Goal: Information Seeking & Learning: Learn about a topic

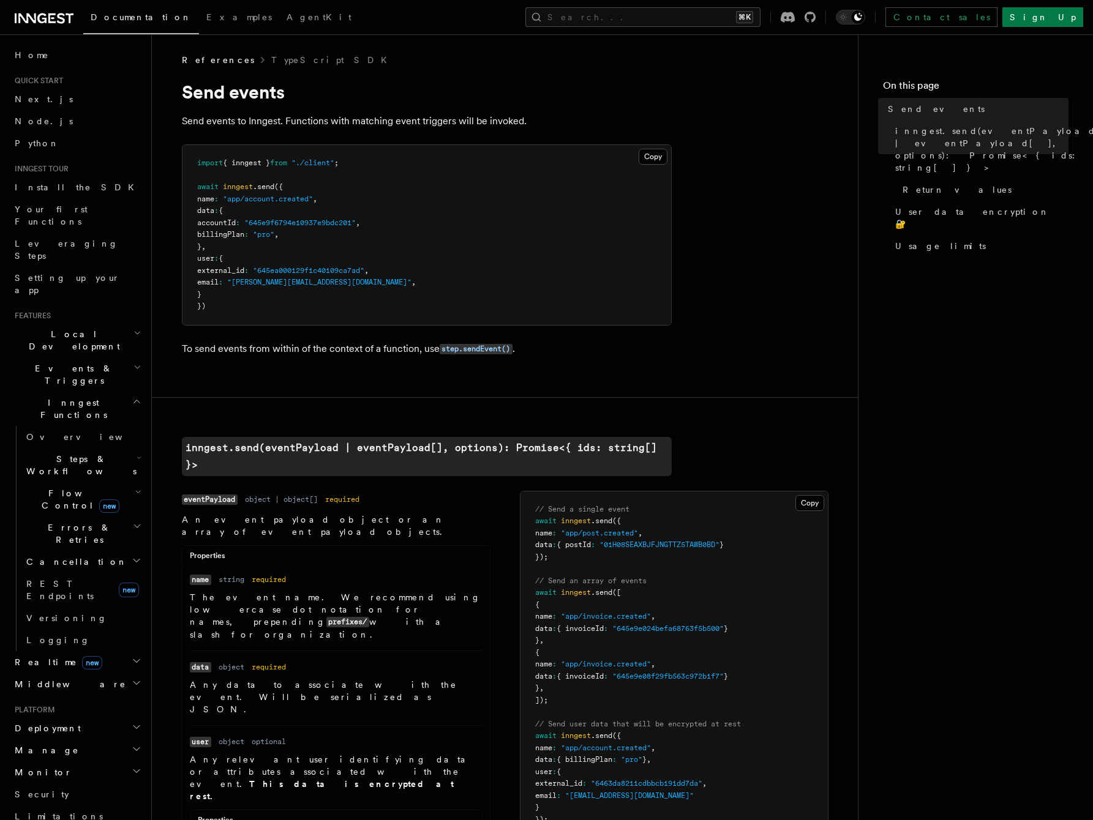
click at [136, 362] on icon "button" at bounding box center [137, 367] width 8 height 10
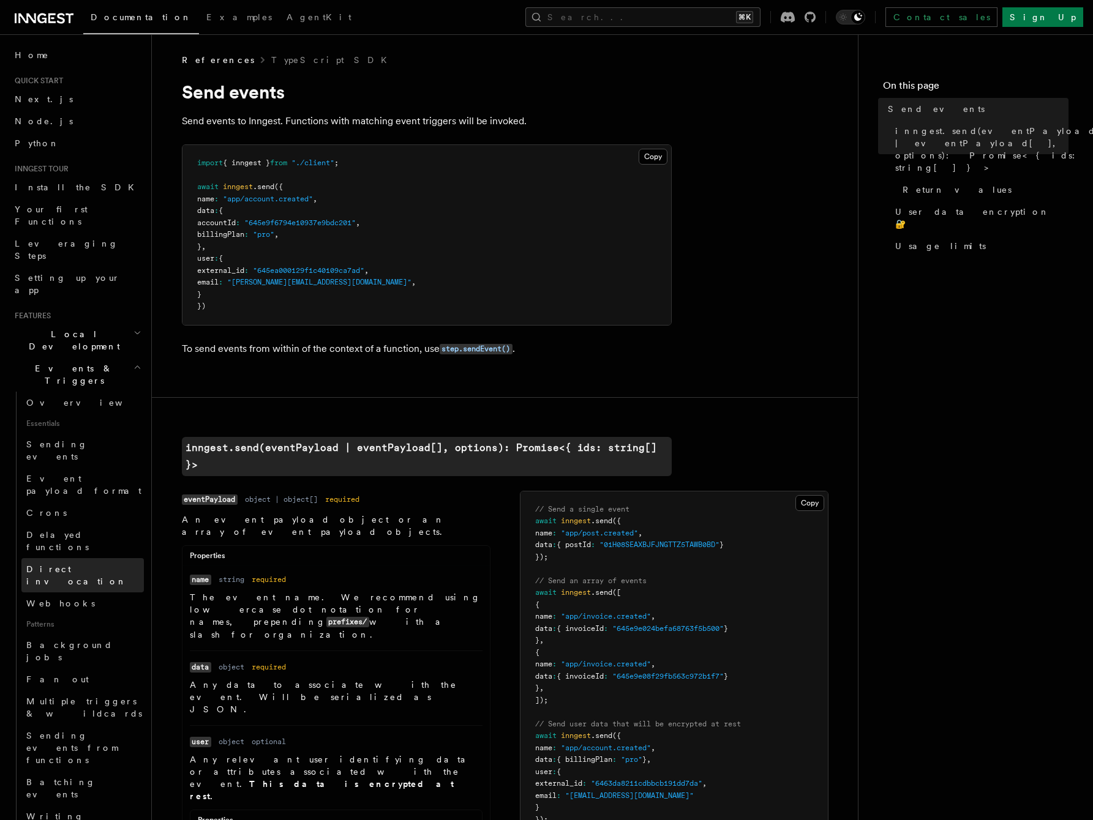
click at [50, 564] on span "Direct invocation" at bounding box center [76, 575] width 100 height 22
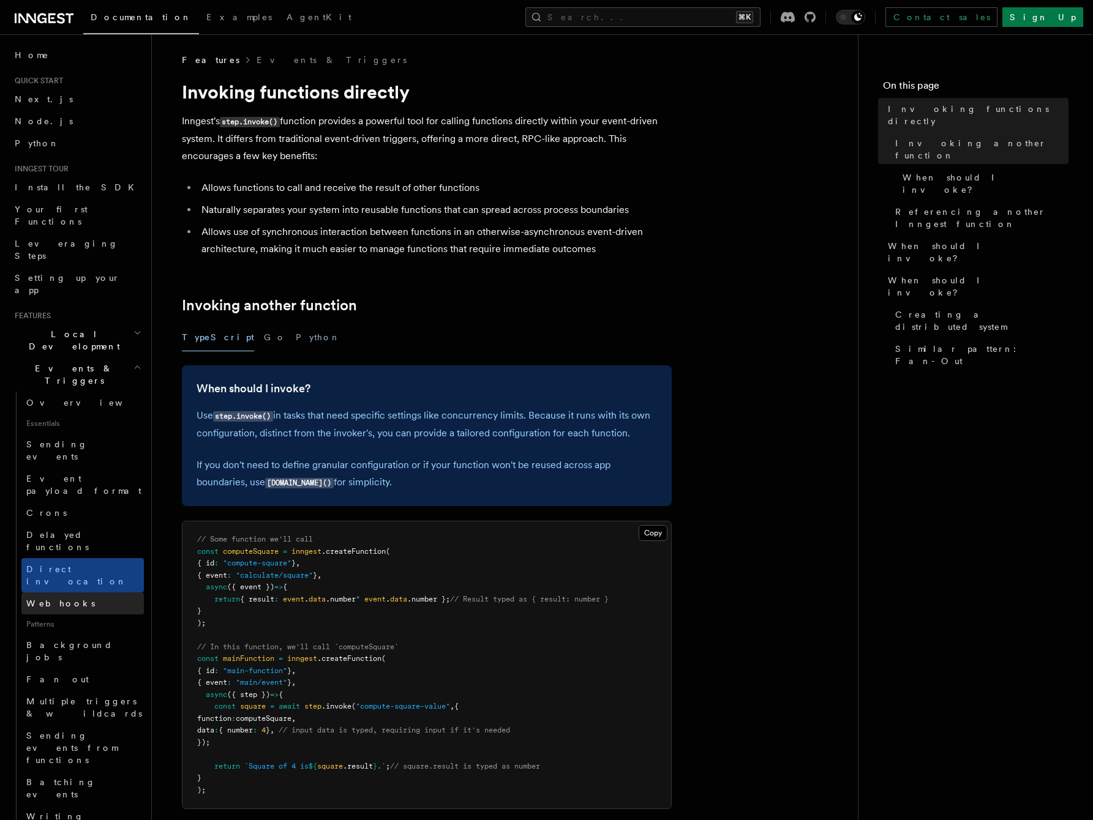
click at [48, 593] on link "Webhooks" at bounding box center [82, 604] width 122 height 22
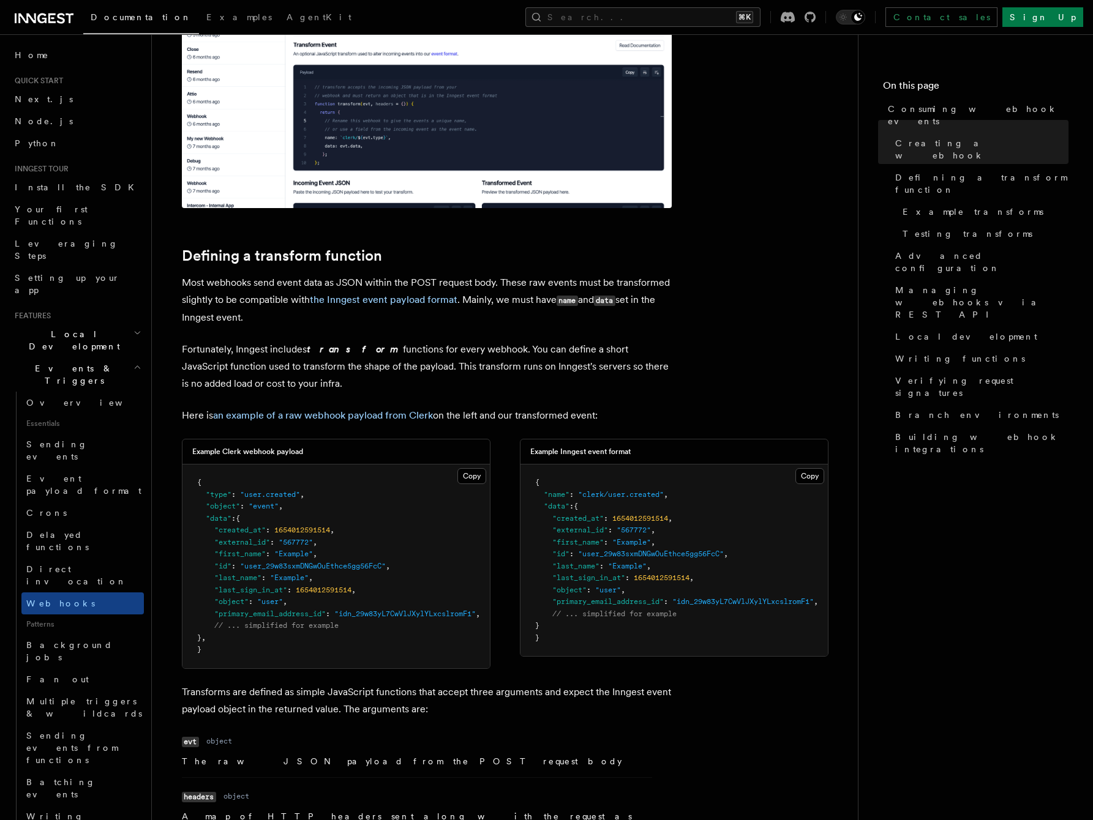
scroll to position [1071, 0]
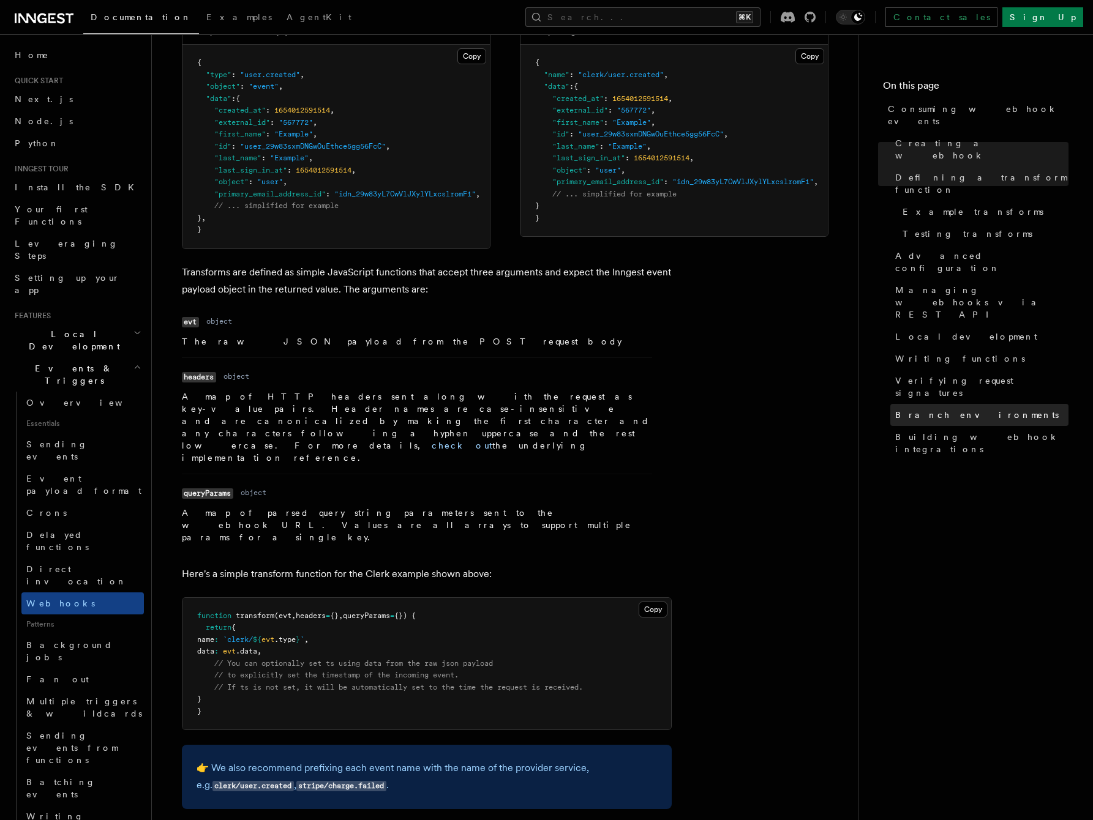
click at [937, 409] on span "Branch environments" at bounding box center [976, 415] width 163 height 12
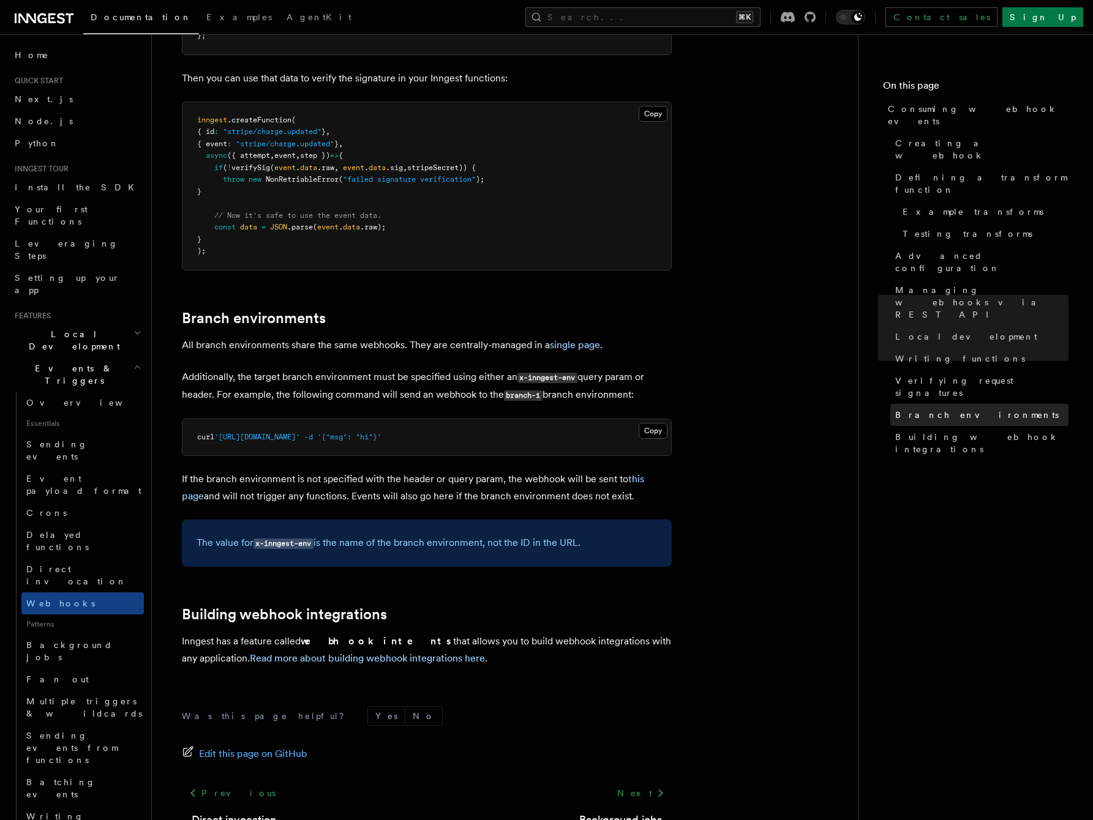
scroll to position [3866, 0]
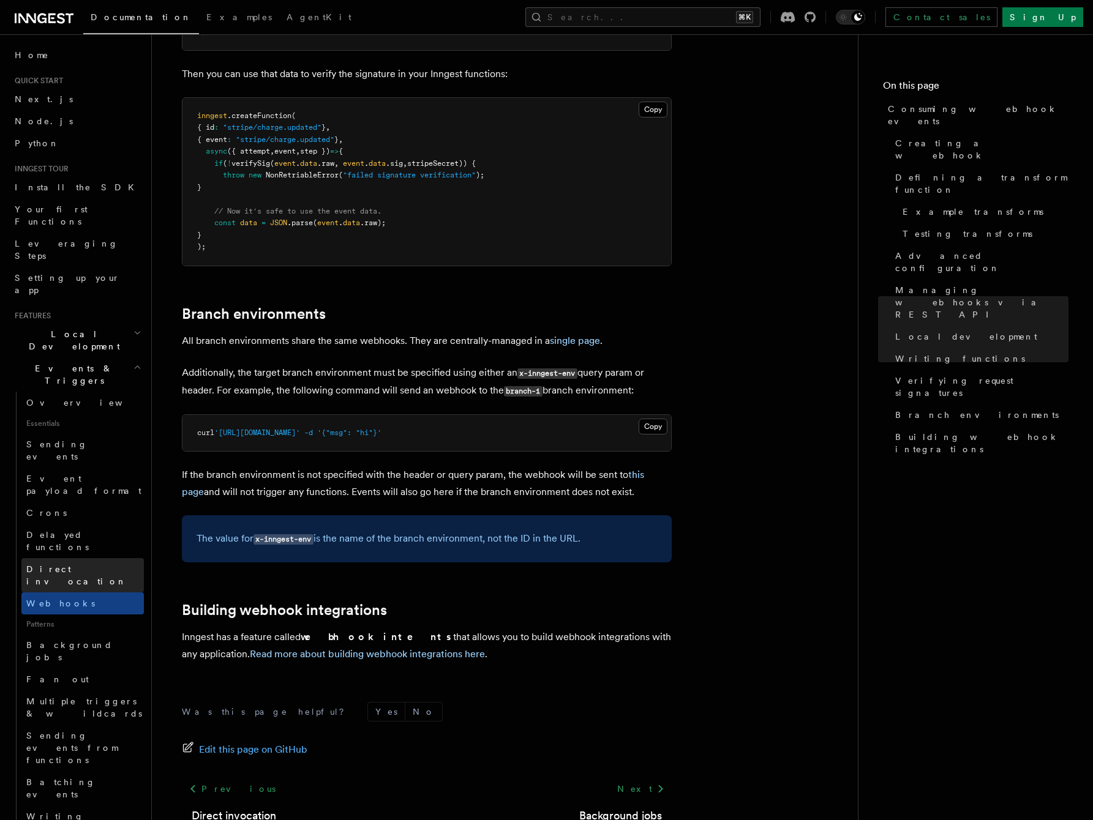
click at [50, 564] on span "Direct invocation" at bounding box center [76, 575] width 100 height 22
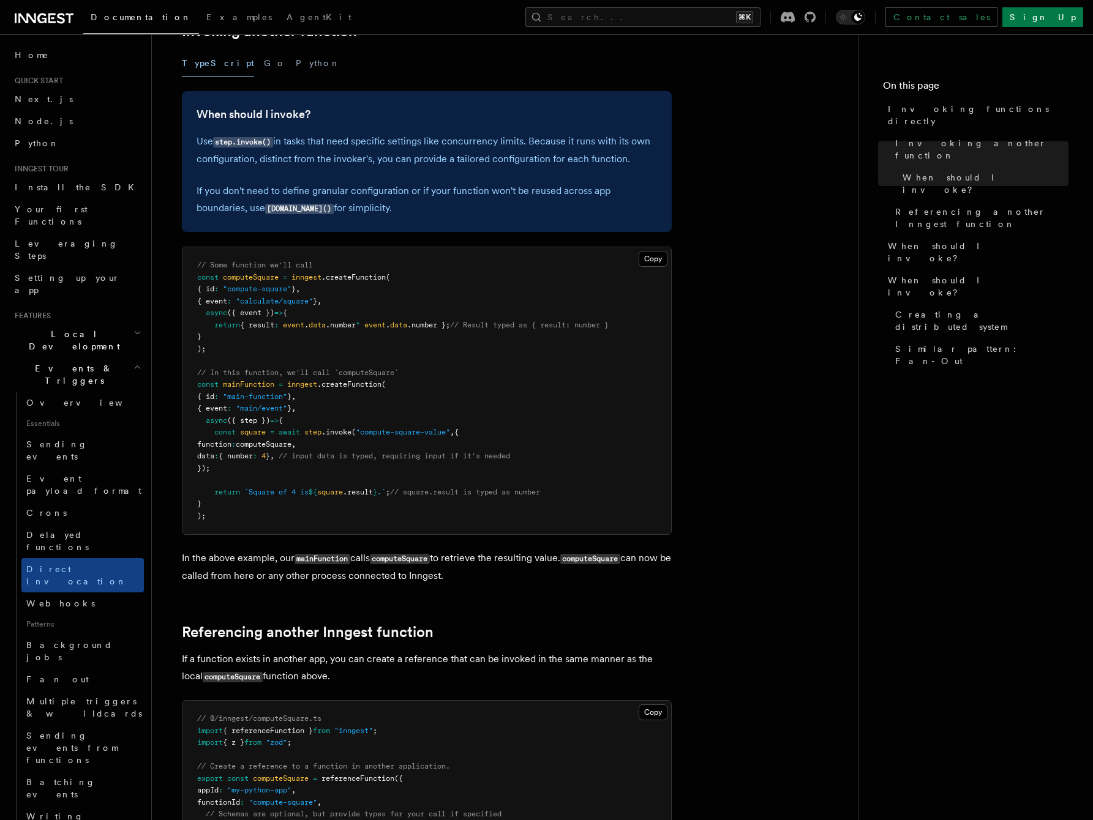
scroll to position [272, 0]
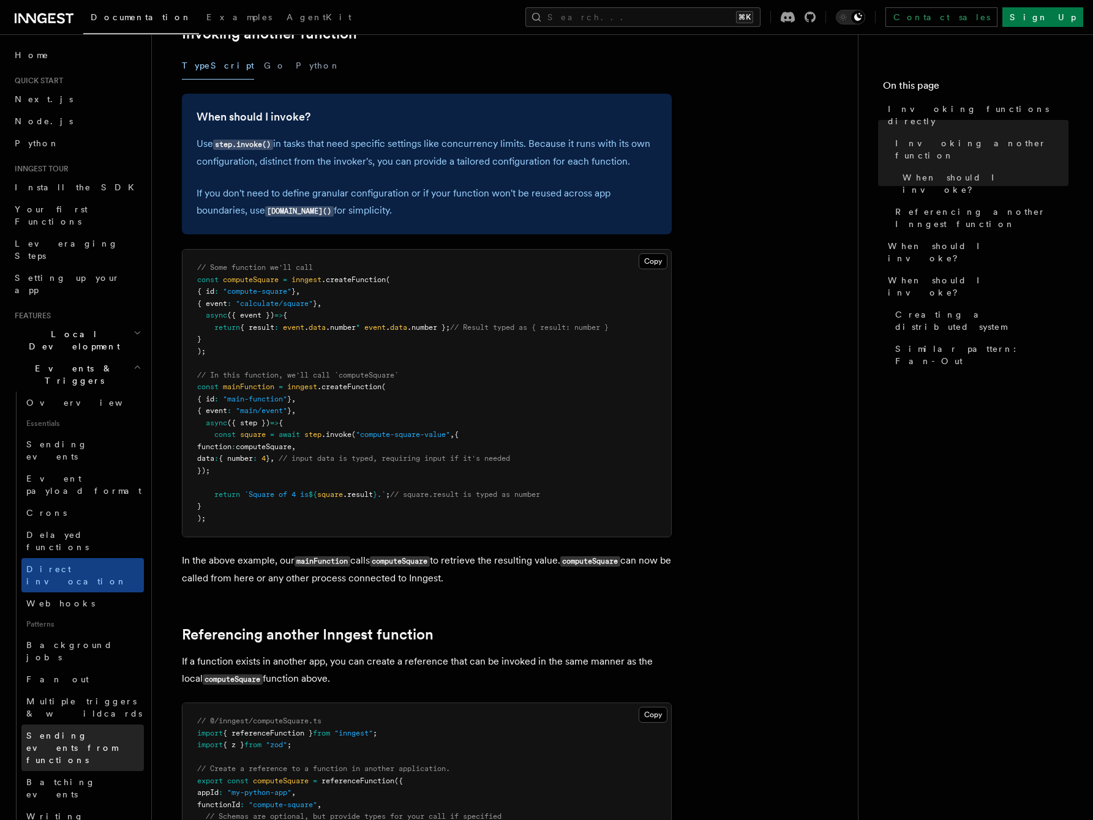
click at [110, 731] on span "Sending events from functions" at bounding box center [71, 748] width 91 height 34
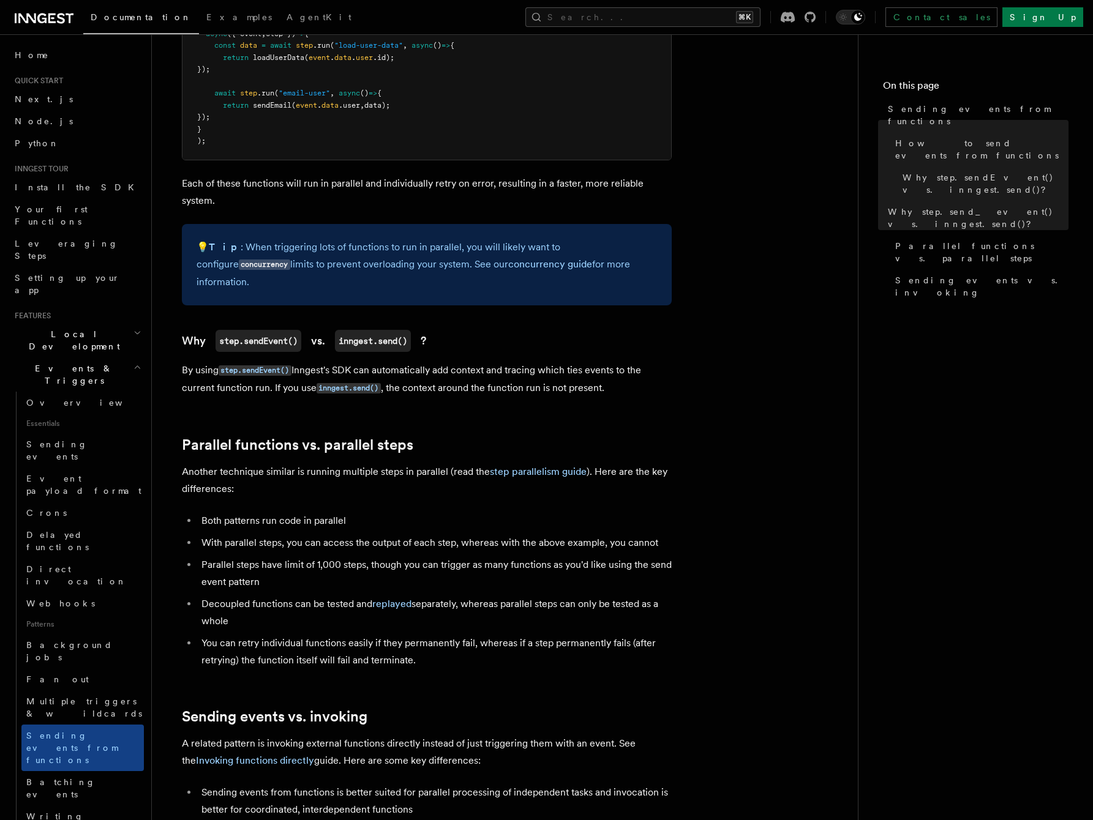
scroll to position [1008, 0]
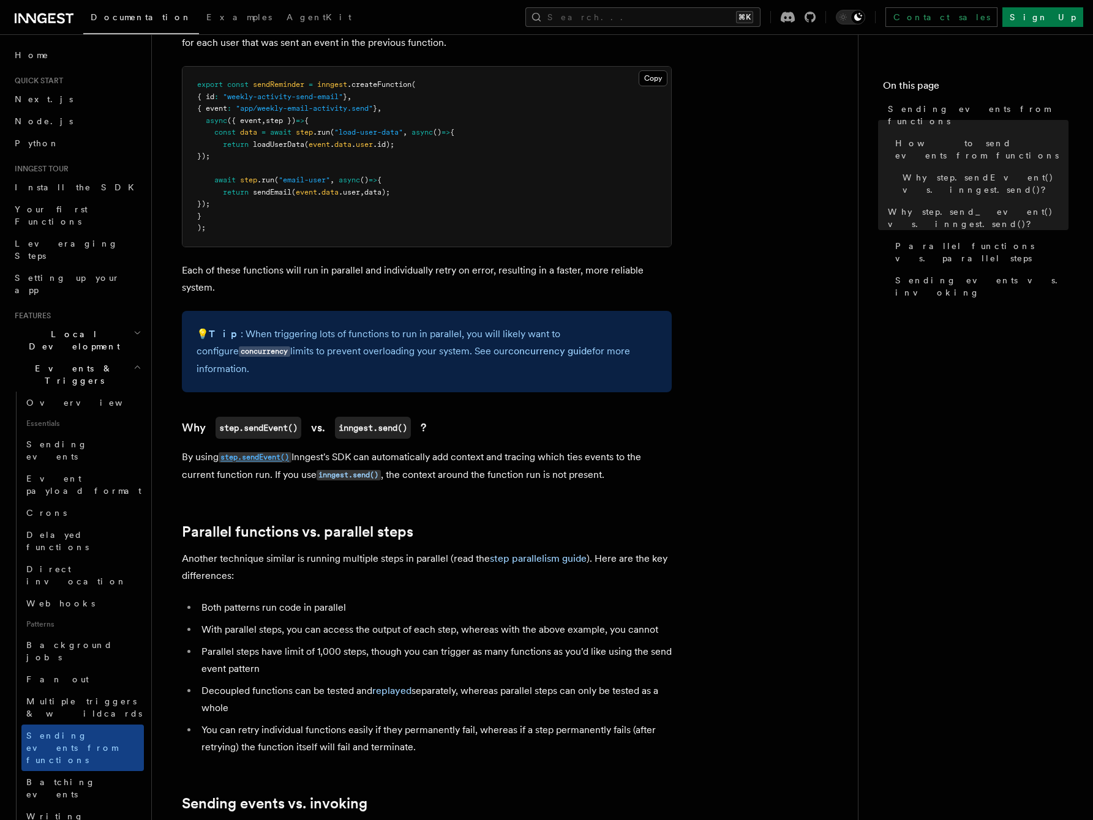
click at [261, 452] on code "step.sendEvent()" at bounding box center [255, 457] width 73 height 10
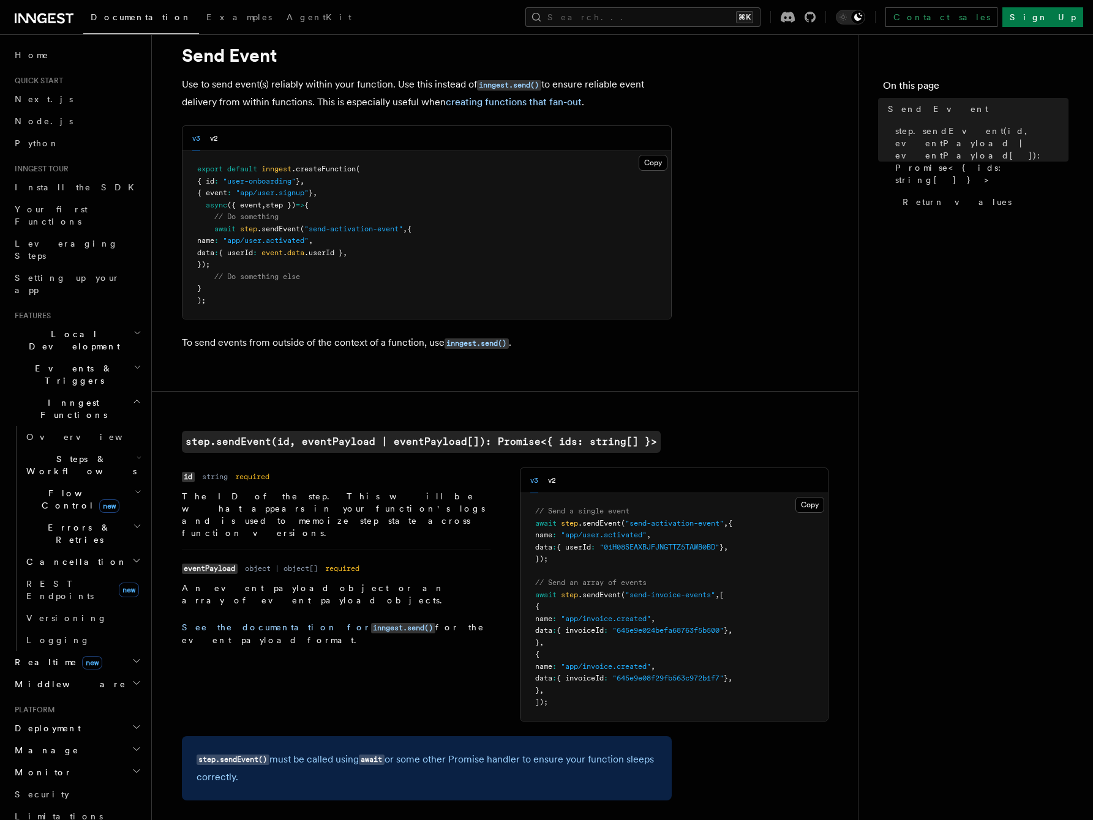
scroll to position [218, 0]
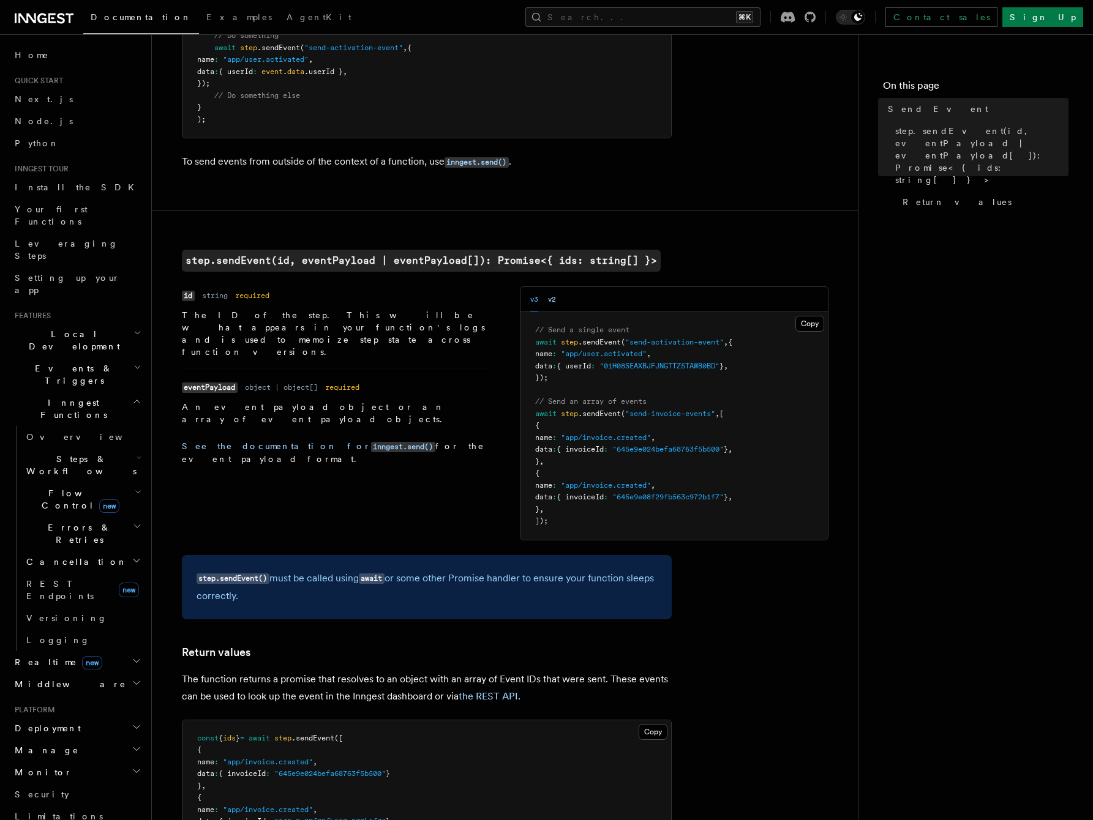
click at [553, 299] on button "v2" at bounding box center [552, 299] width 8 height 25
click at [539, 299] on div "v3 v2" at bounding box center [543, 299] width 26 height 25
click at [533, 302] on button "v3" at bounding box center [534, 299] width 8 height 25
click at [553, 302] on button "v2" at bounding box center [552, 299] width 8 height 25
click at [530, 303] on button "v3" at bounding box center [534, 299] width 8 height 25
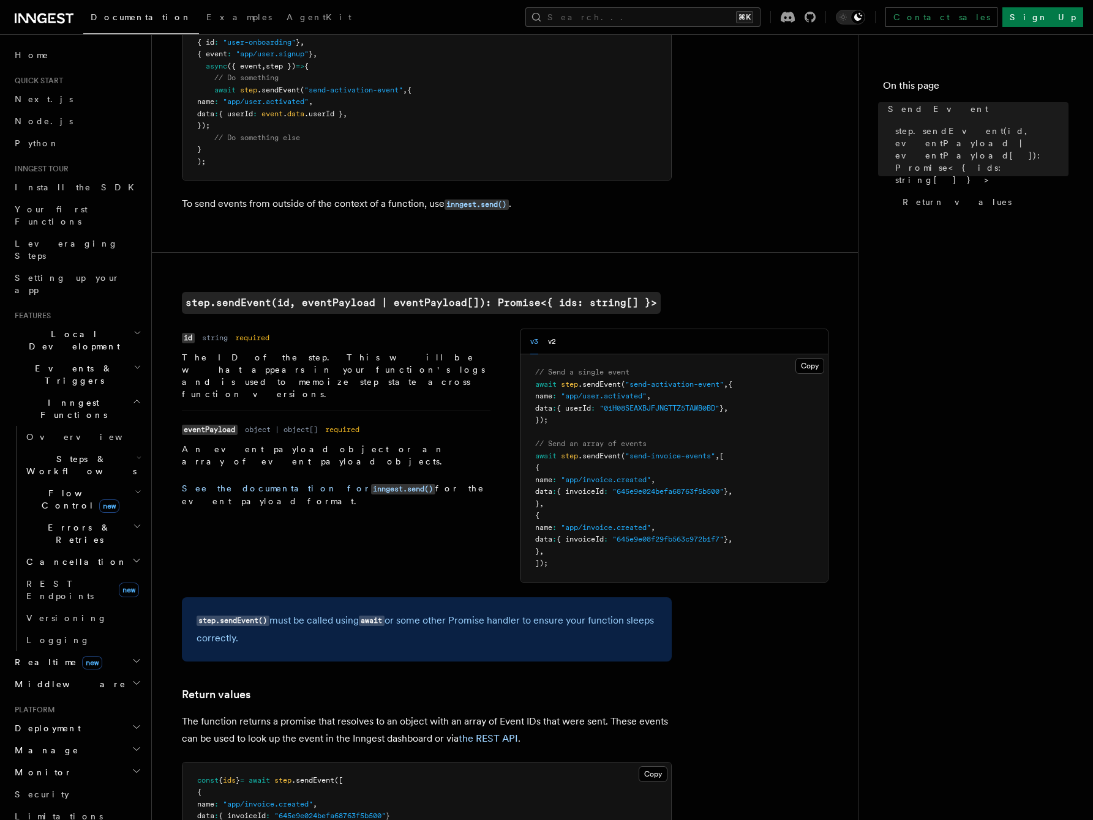
scroll to position [117, 0]
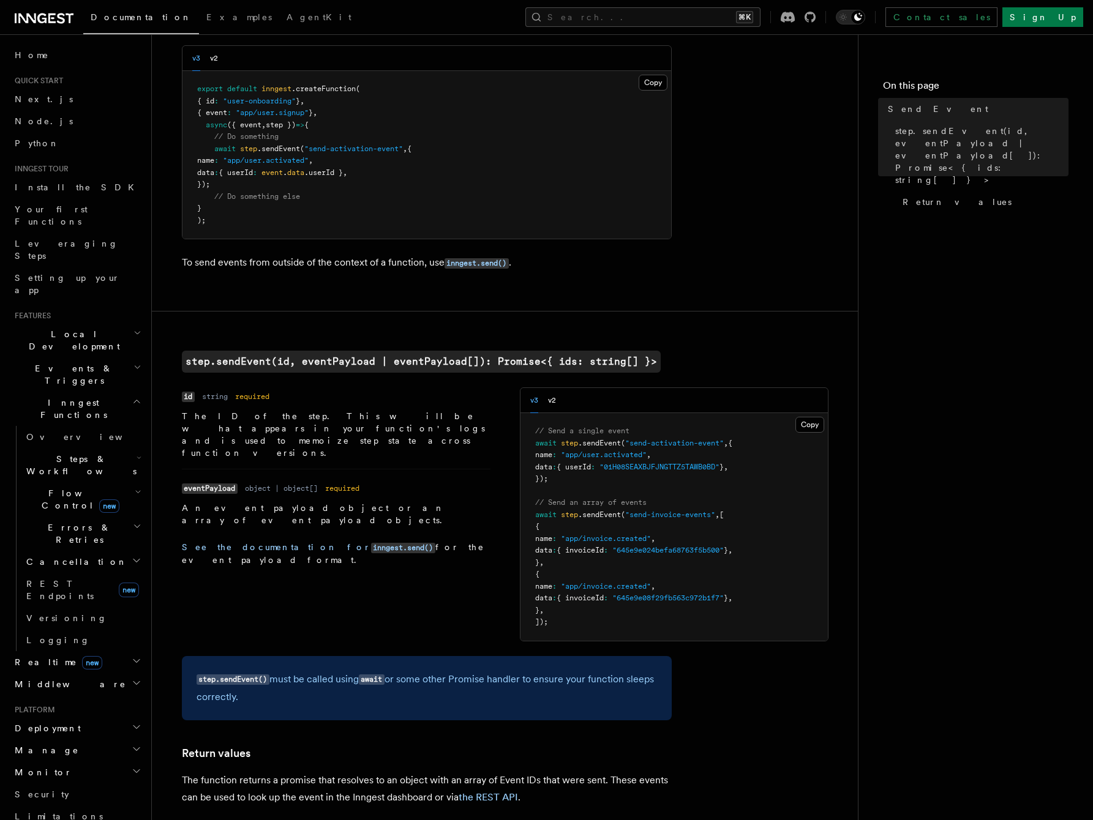
click at [138, 487] on icon "button" at bounding box center [138, 492] width 7 height 10
click at [139, 487] on icon "button" at bounding box center [138, 492] width 7 height 10
click at [137, 522] on icon "button" at bounding box center [137, 527] width 9 height 10
click at [137, 453] on icon "button" at bounding box center [139, 458] width 5 height 10
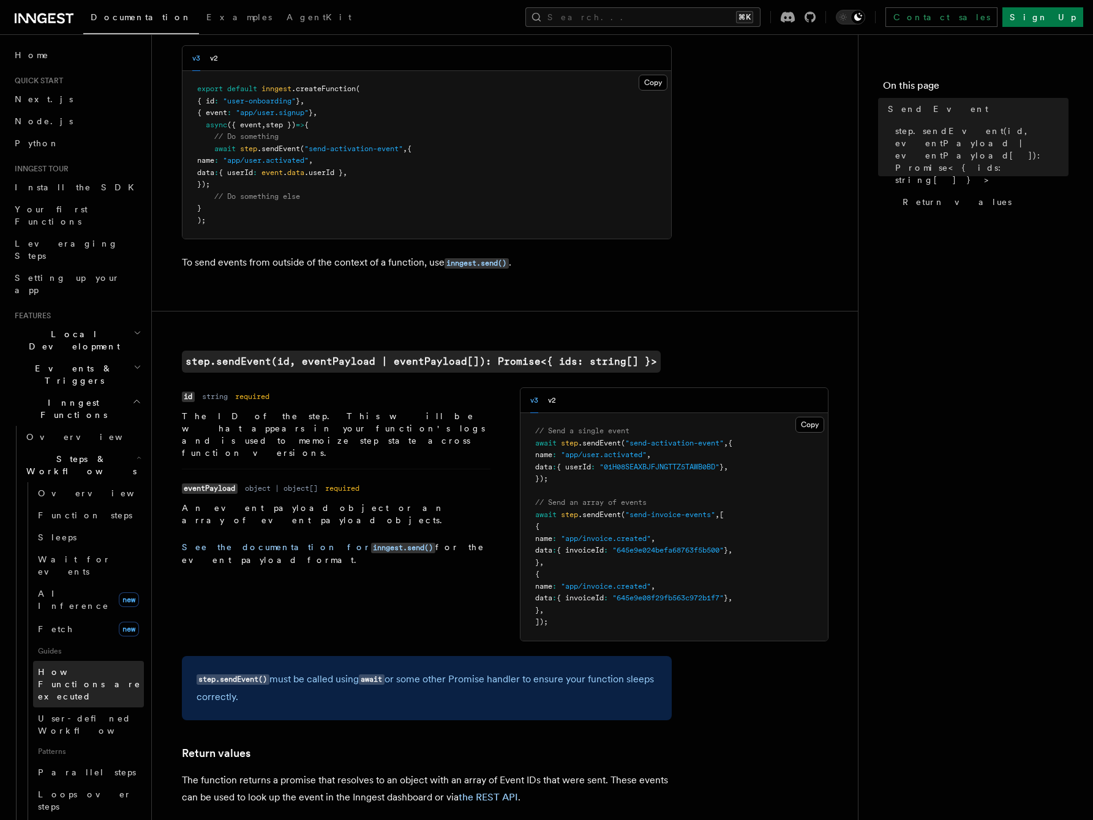
click at [75, 667] on span "How Functions are executed" at bounding box center [89, 684] width 103 height 34
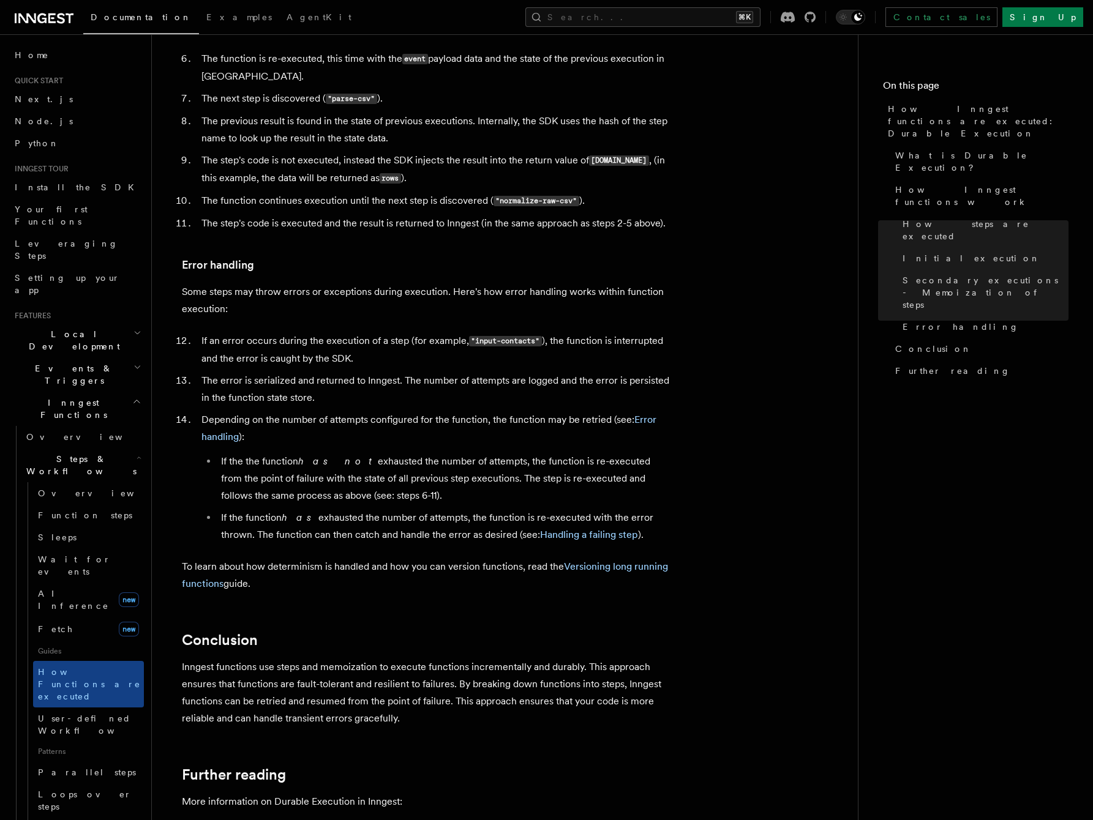
scroll to position [2021, 0]
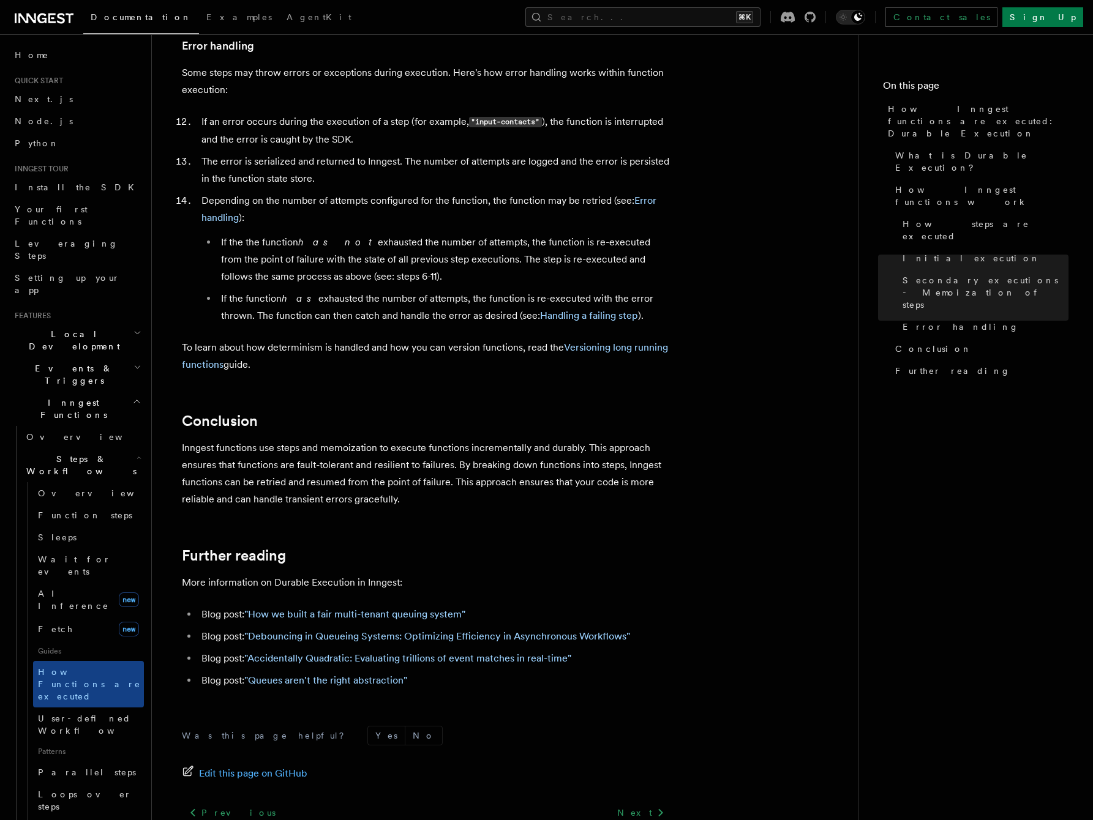
click at [137, 362] on icon "button" at bounding box center [137, 367] width 8 height 10
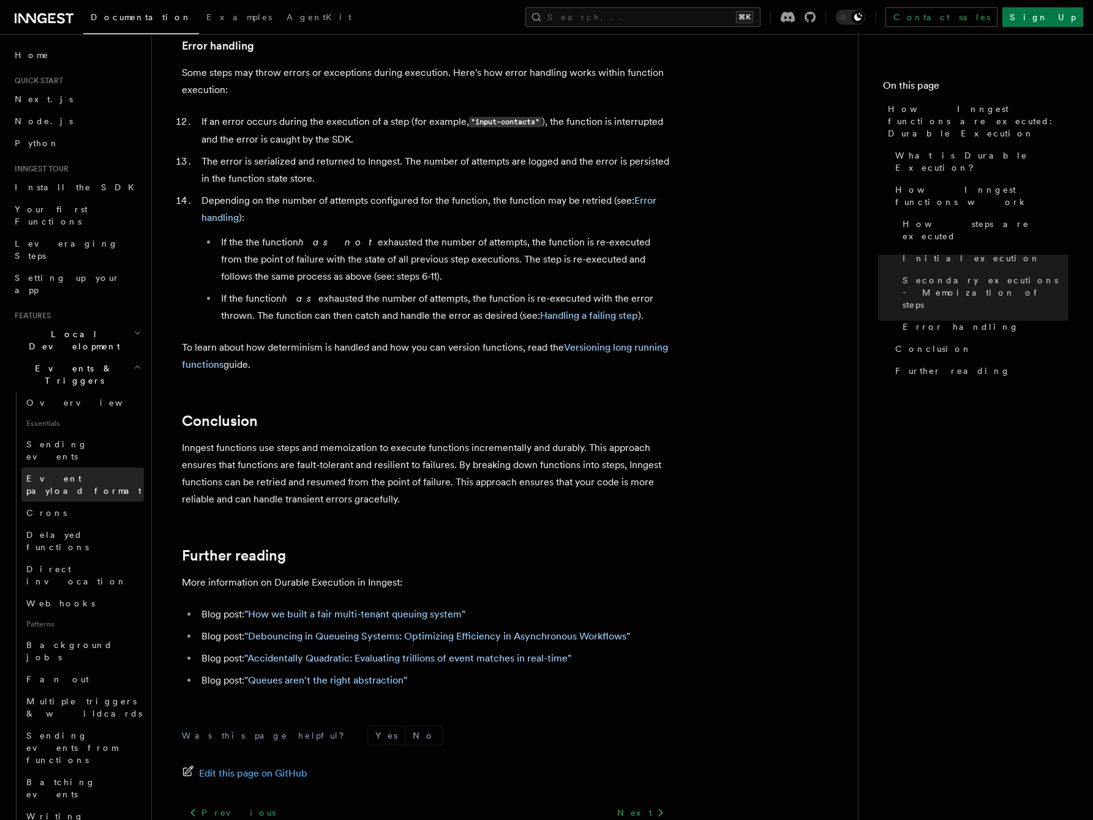
click at [80, 474] on span "Event payload format" at bounding box center [83, 485] width 115 height 22
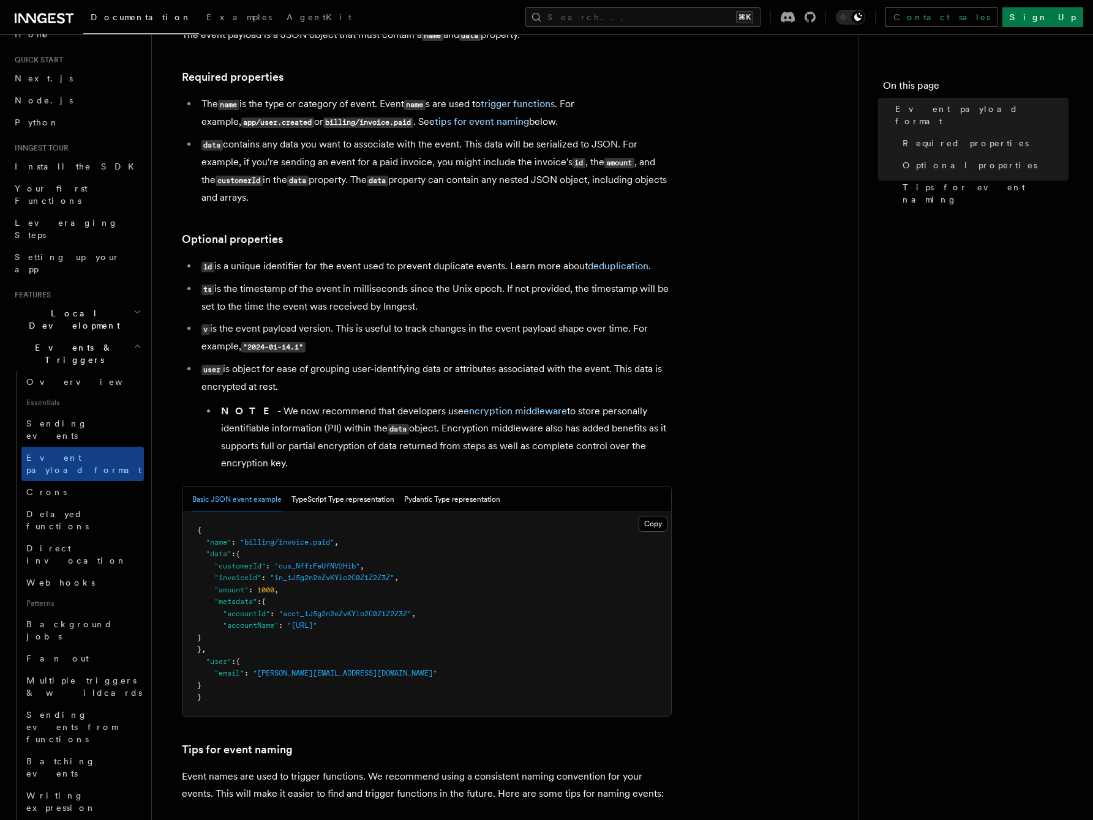
scroll to position [111, 0]
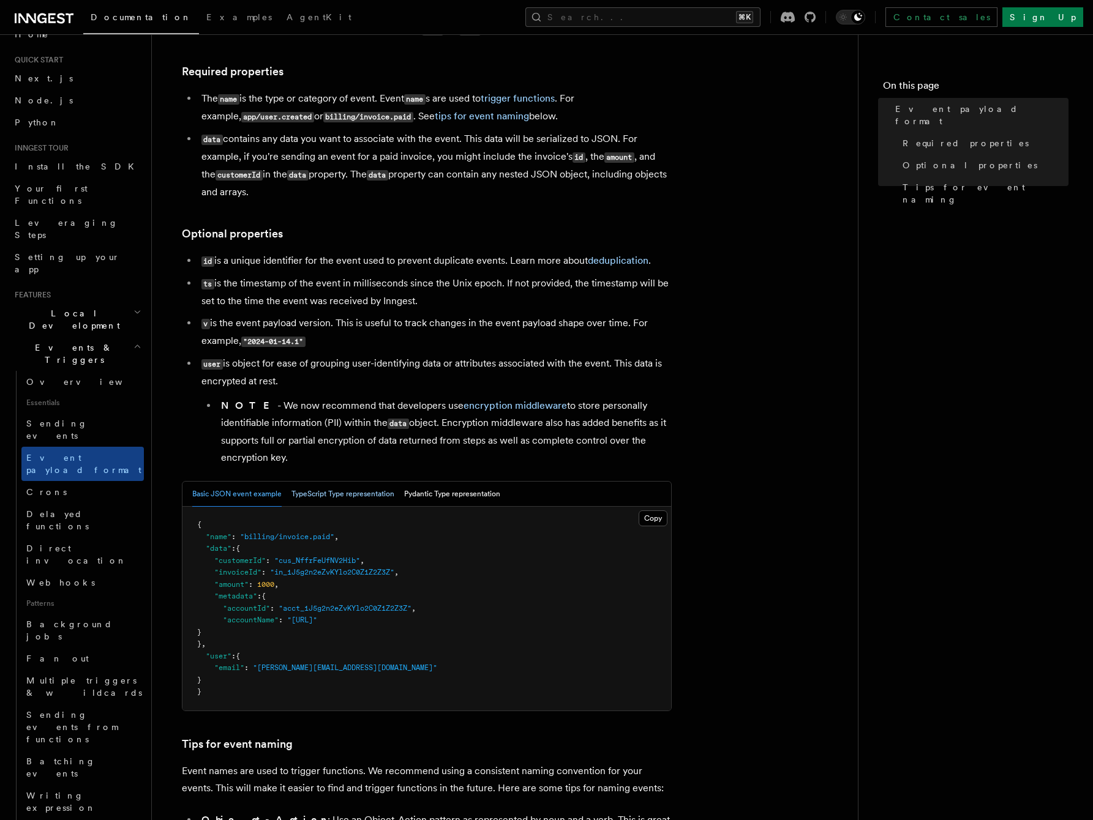
click at [327, 502] on button "TypeScript Type representation" at bounding box center [342, 494] width 103 height 25
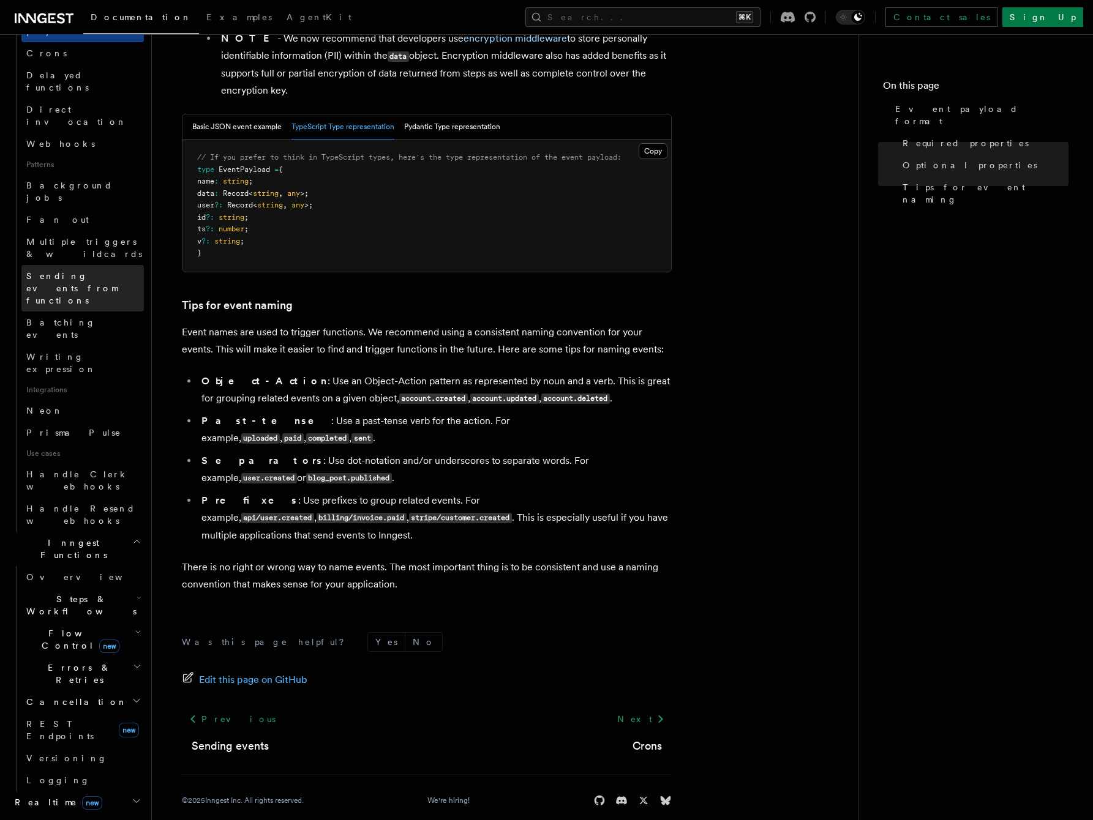
scroll to position [497, 0]
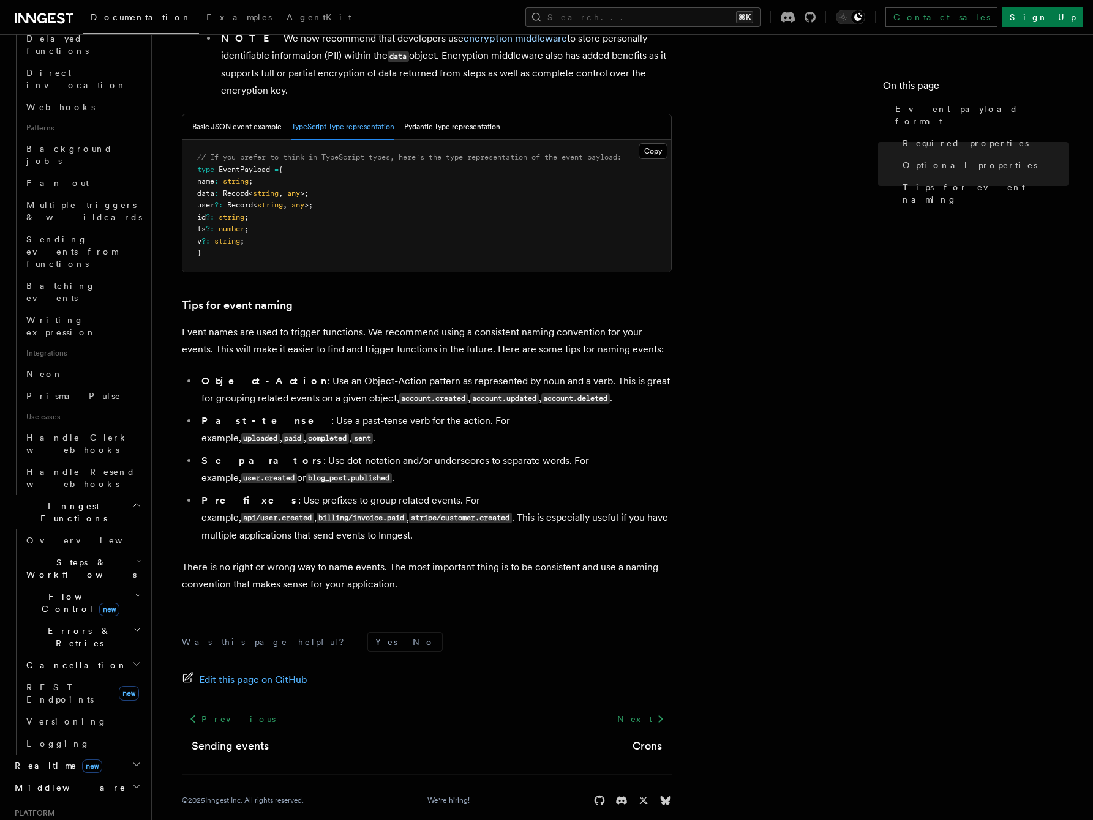
click at [136, 786] on icon "button" at bounding box center [136, 787] width 6 height 3
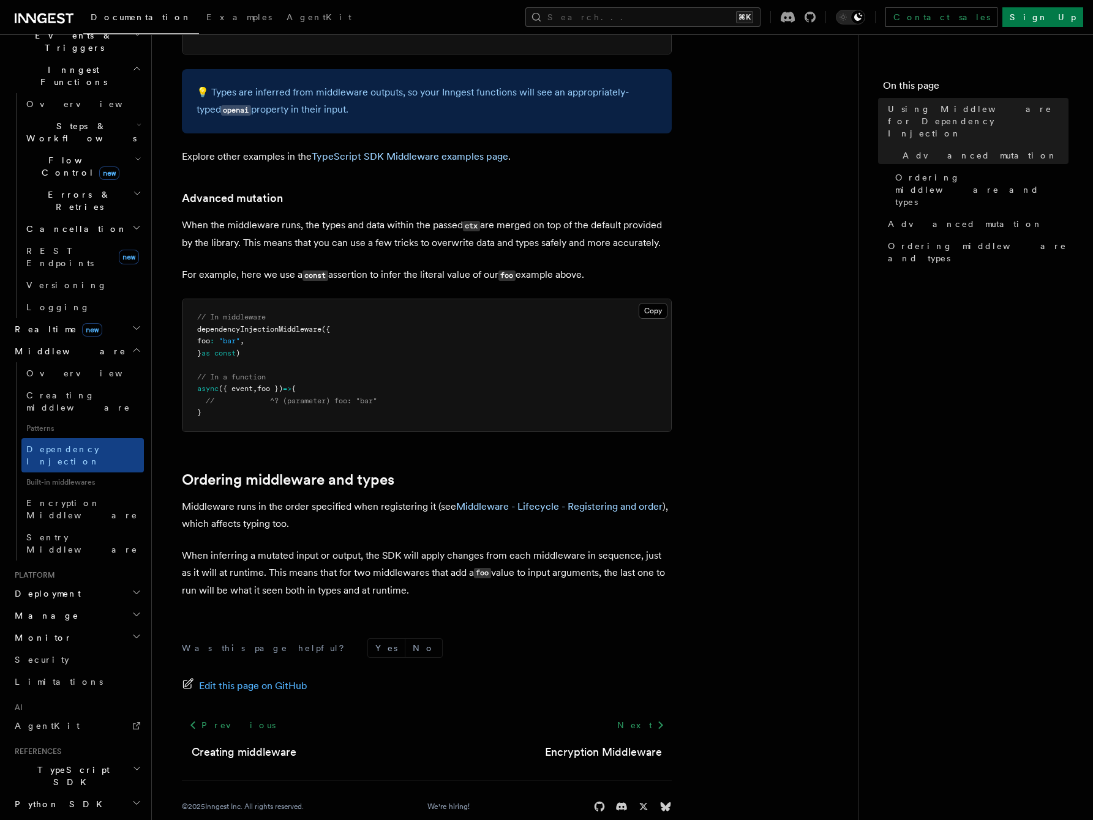
scroll to position [659, 0]
click at [62, 369] on span "Overview" at bounding box center [89, 374] width 126 height 10
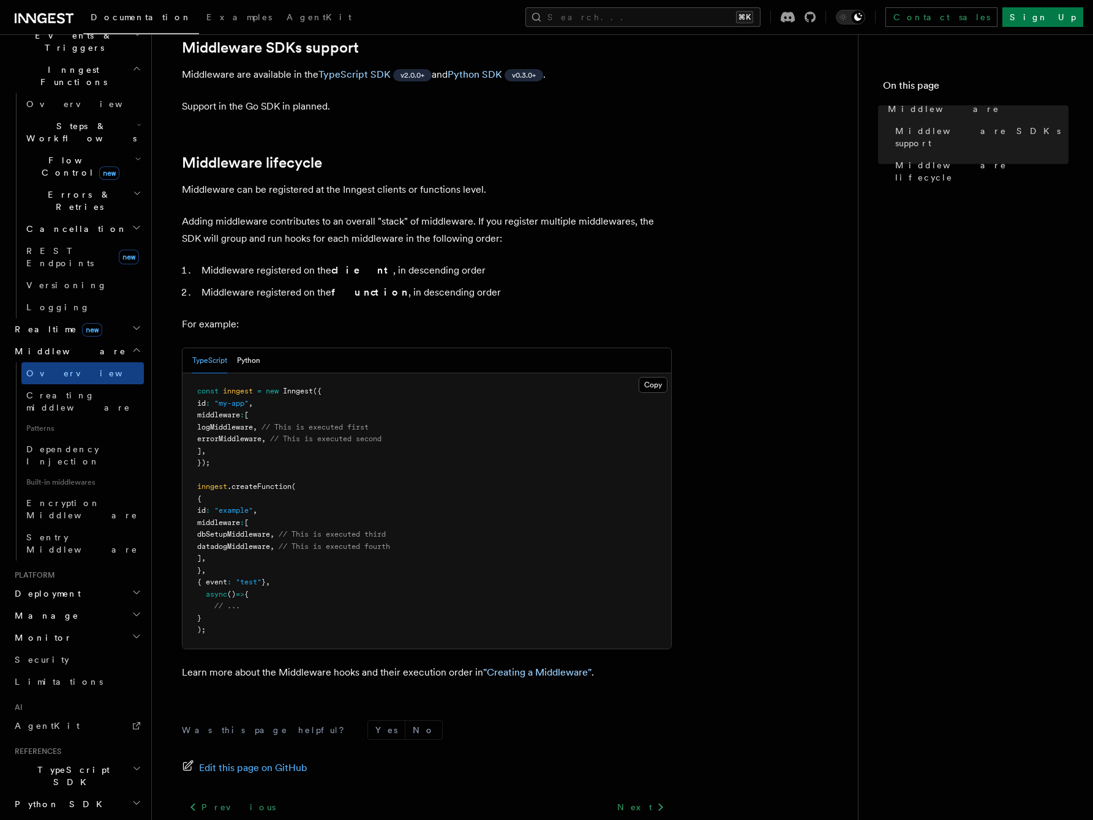
scroll to position [458, 0]
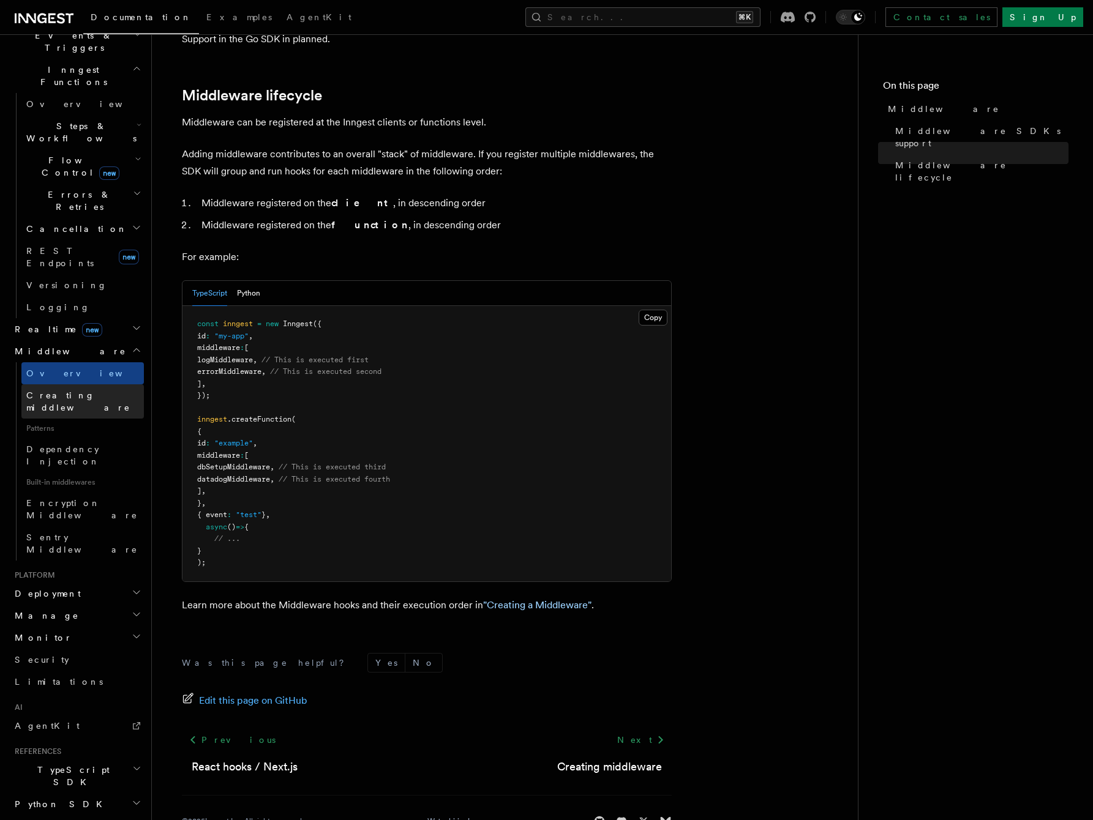
click at [117, 384] on link "Creating middleware" at bounding box center [82, 401] width 122 height 34
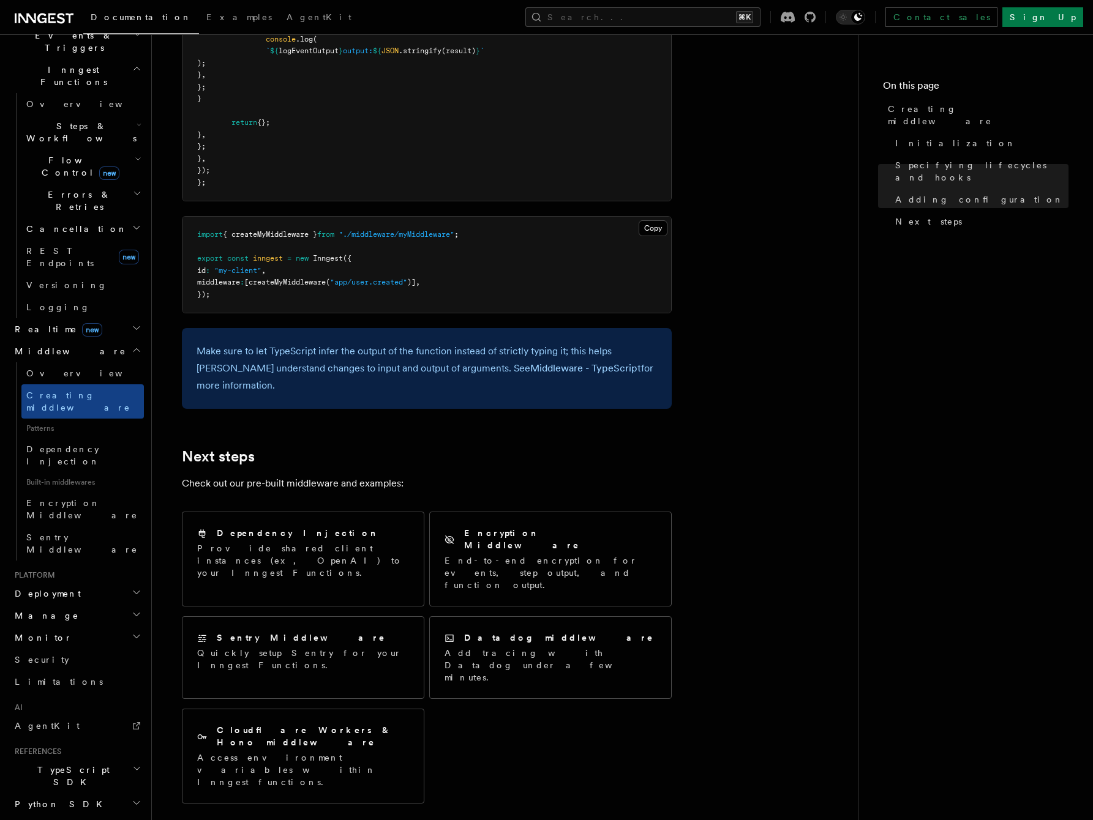
scroll to position [2161, 0]
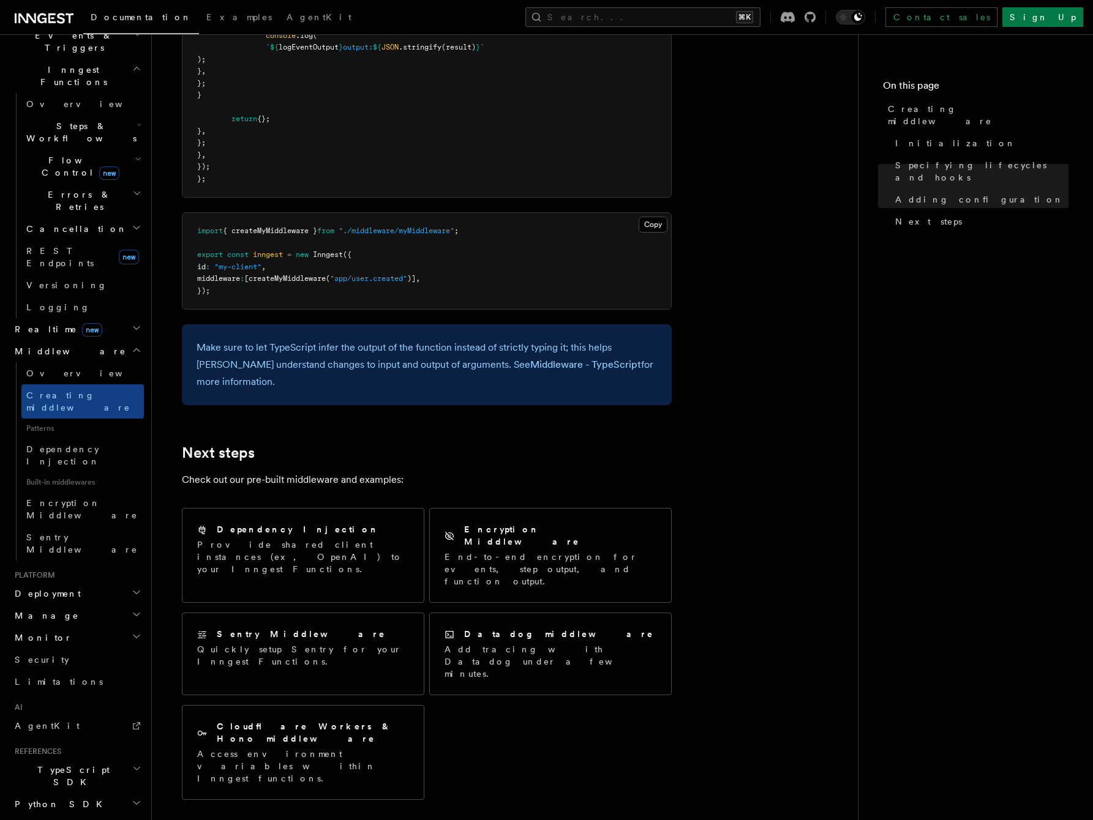
click at [139, 764] on icon "button" at bounding box center [136, 769] width 9 height 10
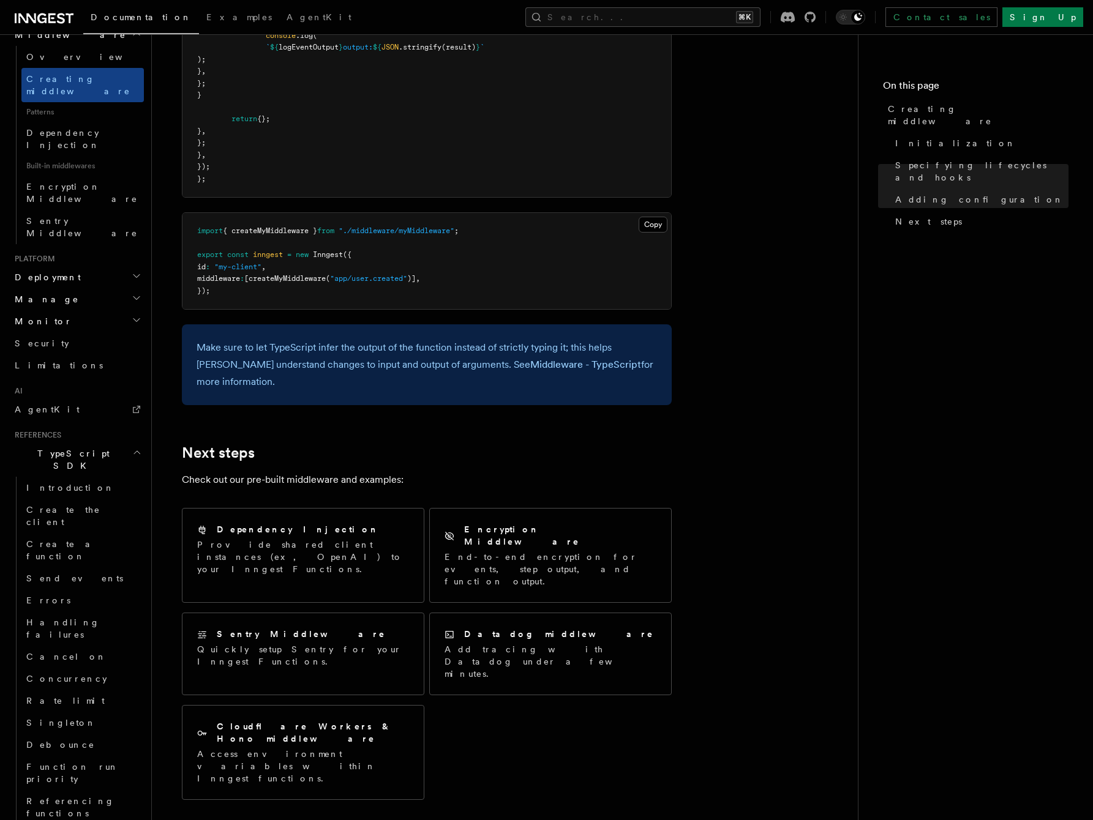
scroll to position [653, 0]
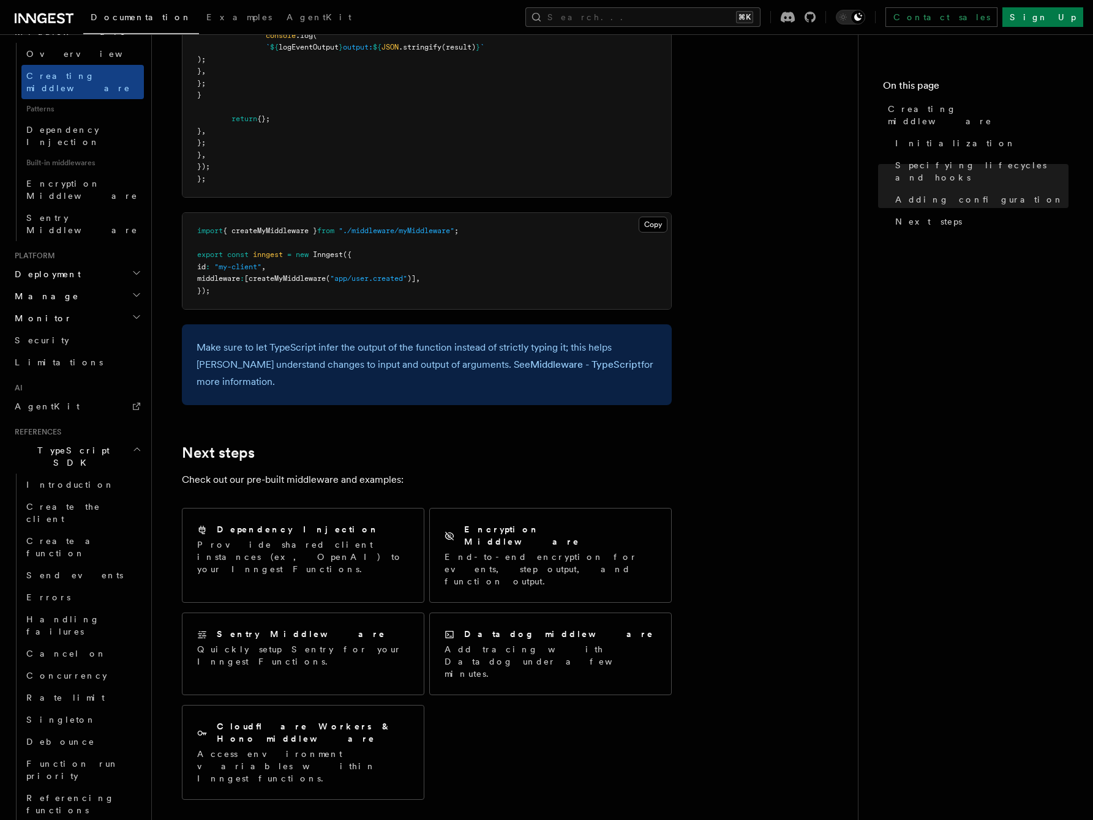
scroll to position [730, 0]
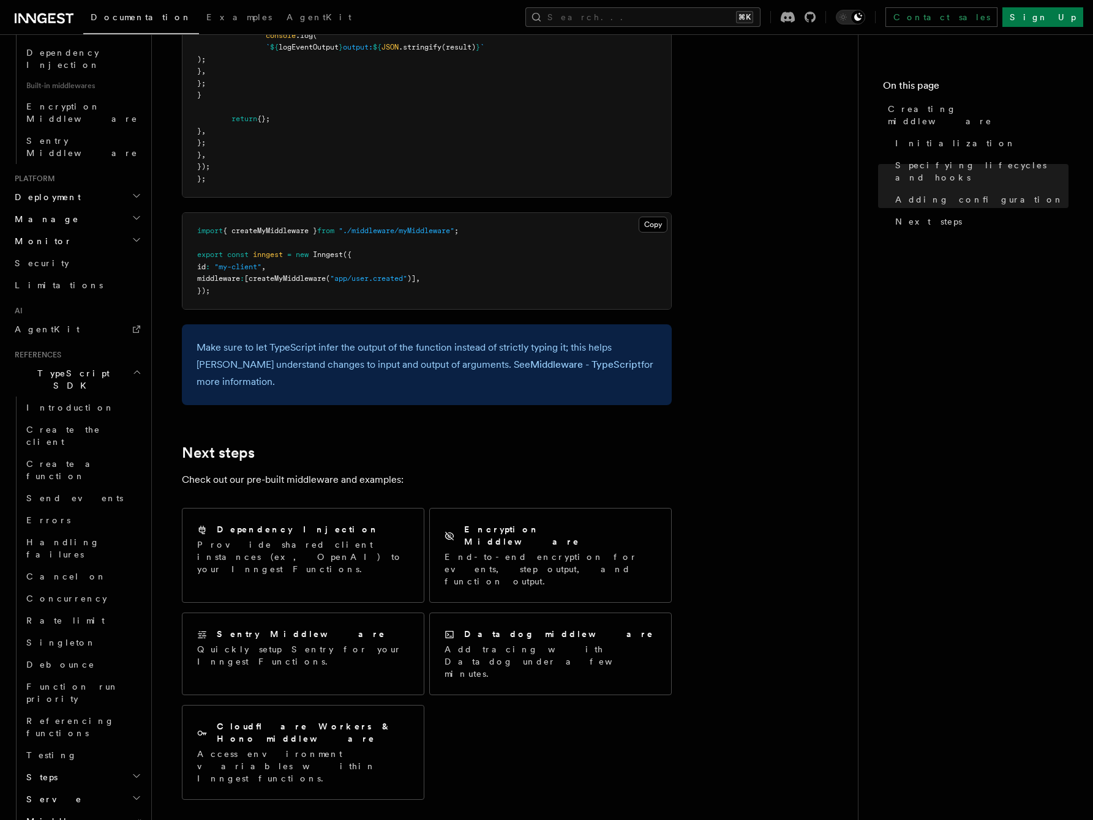
click at [56, 493] on span "Send events" at bounding box center [74, 498] width 97 height 10
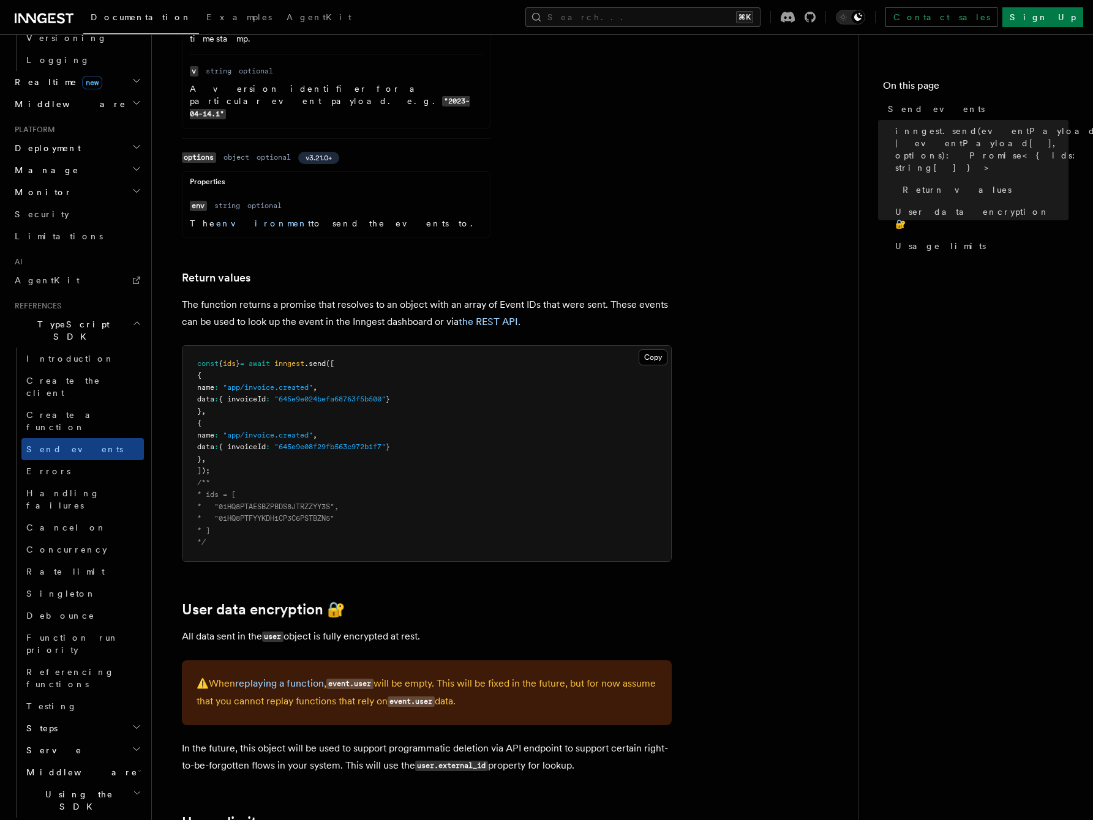
scroll to position [1226, 0]
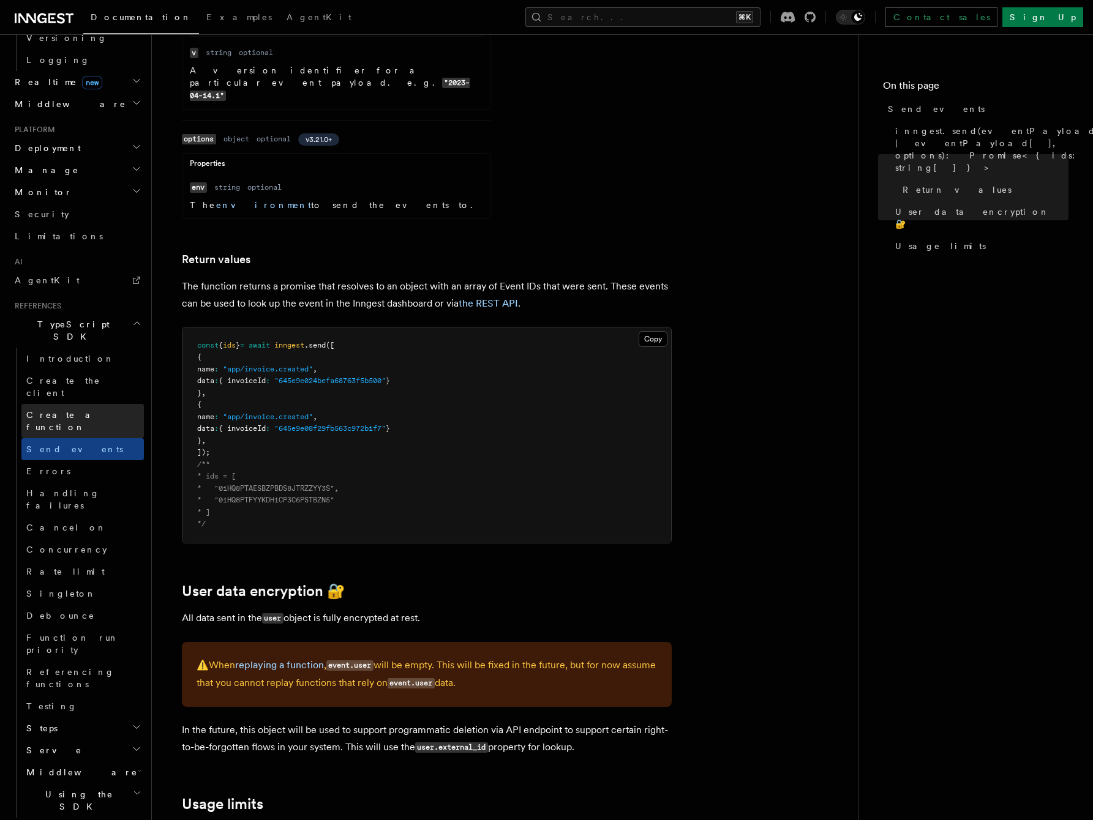
click at [86, 410] on span "Create a function" at bounding box center [62, 421] width 73 height 22
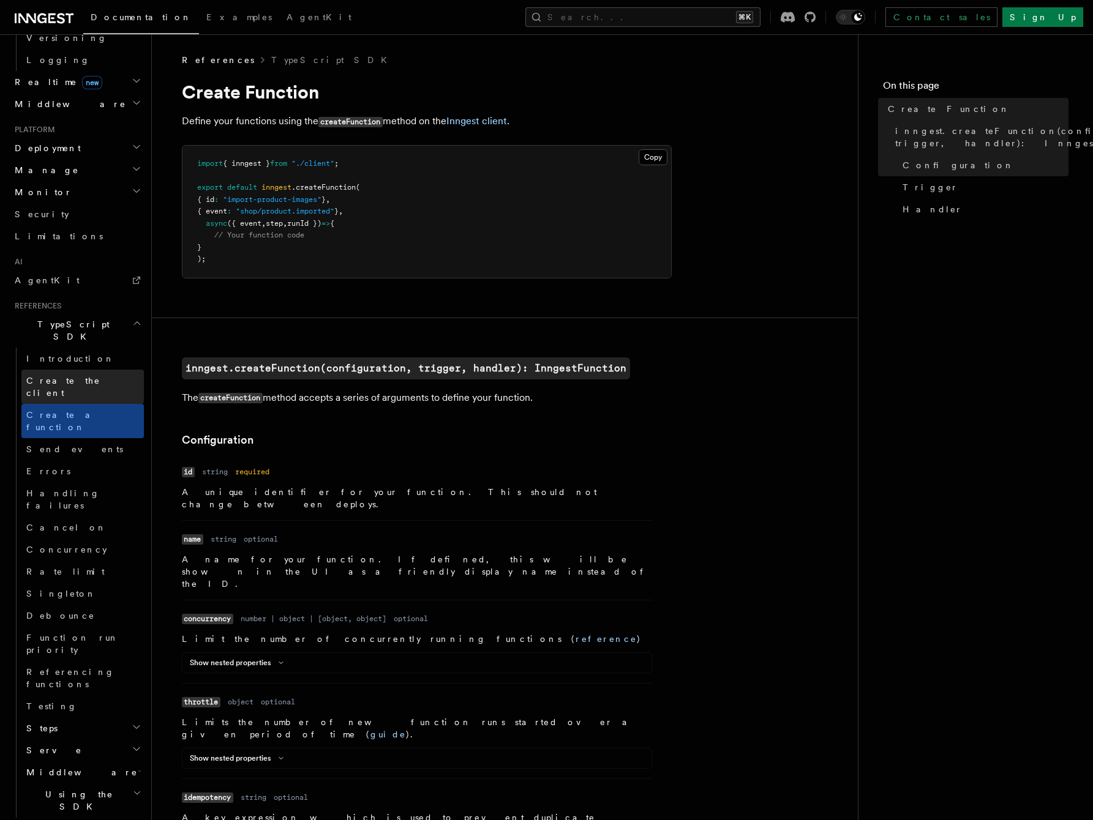
click at [54, 376] on span "Create the client" at bounding box center [63, 387] width 74 height 22
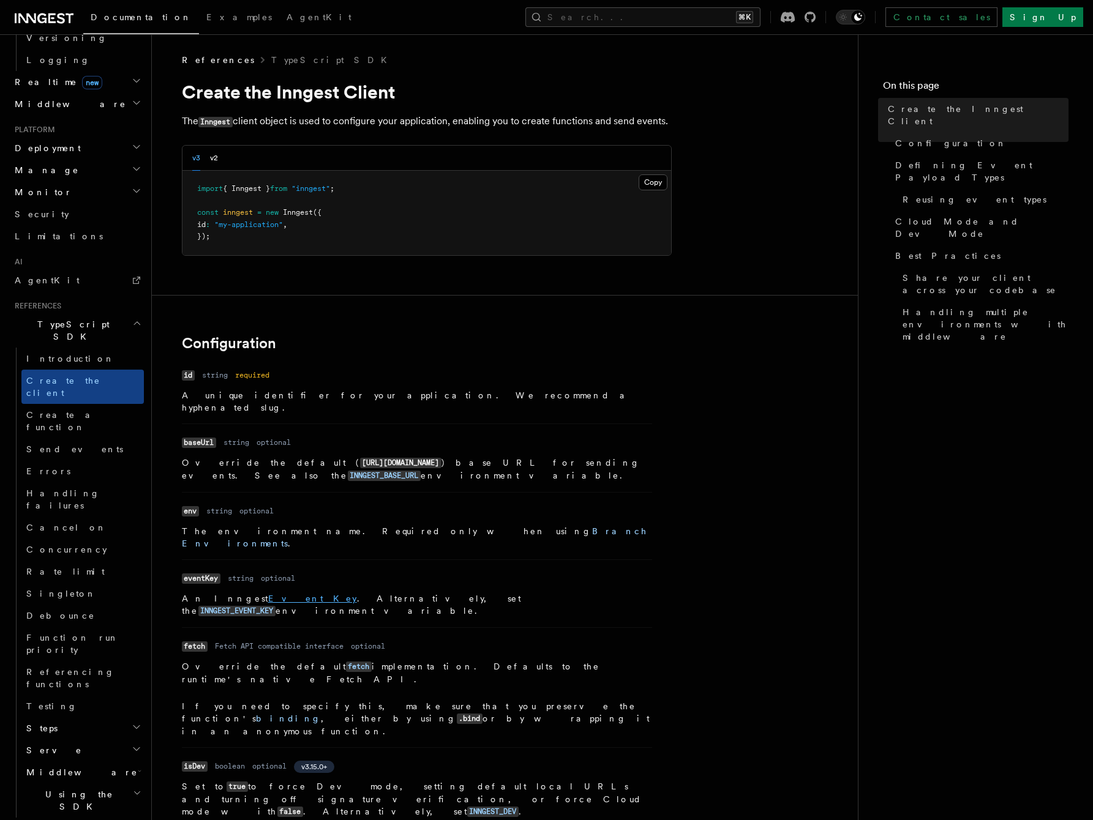
click at [268, 594] on link "Event Key" at bounding box center [312, 599] width 89 height 10
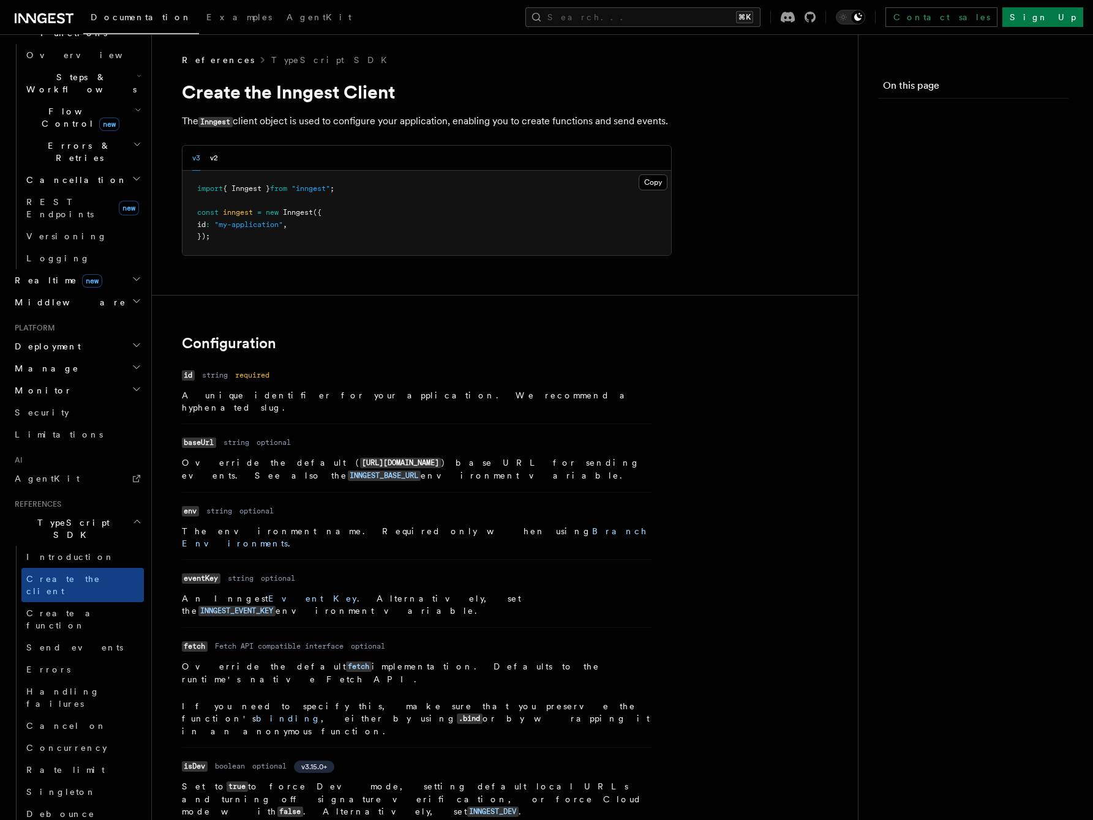
scroll to position [580, 0]
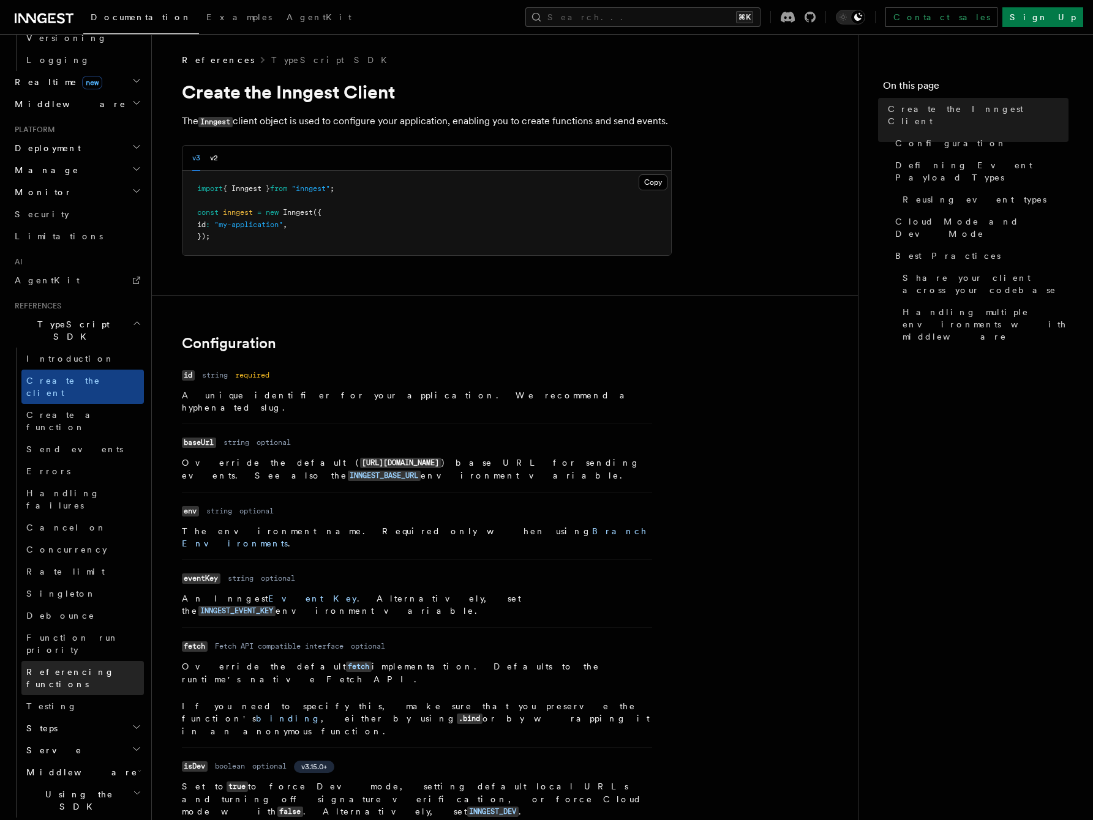
click at [64, 661] on link "Referencing functions" at bounding box center [82, 678] width 122 height 34
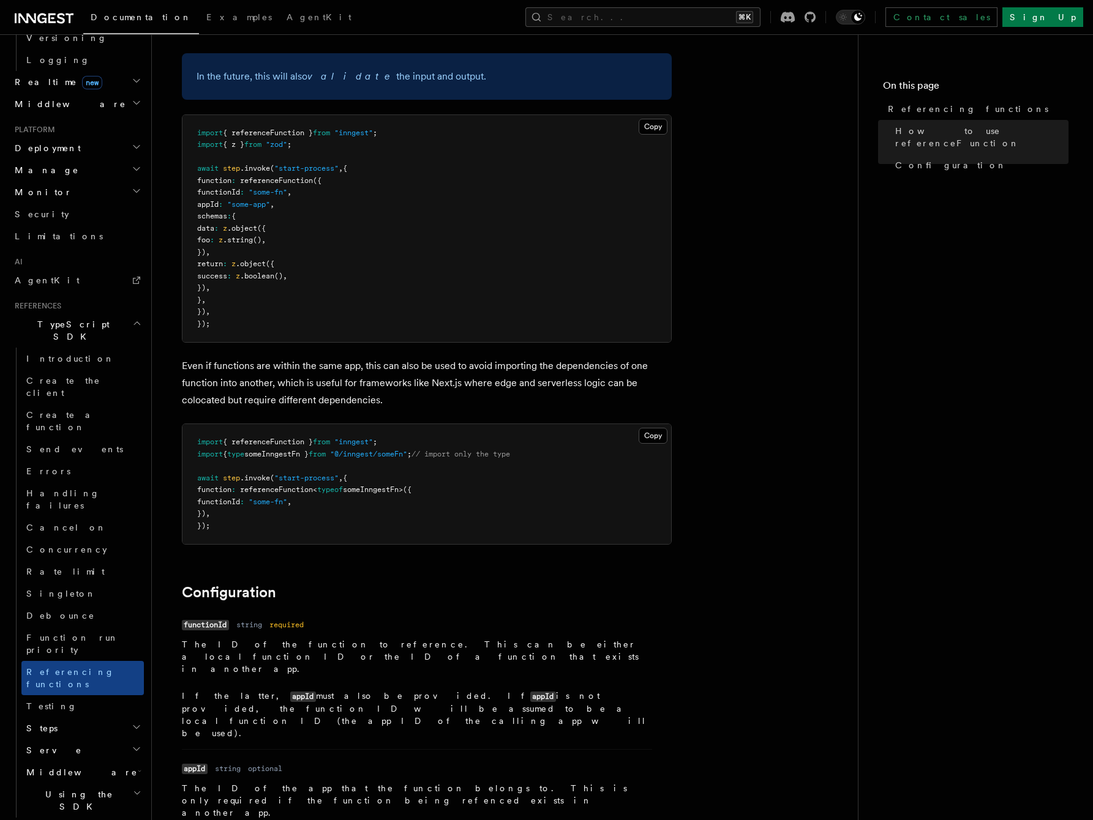
scroll to position [1062, 0]
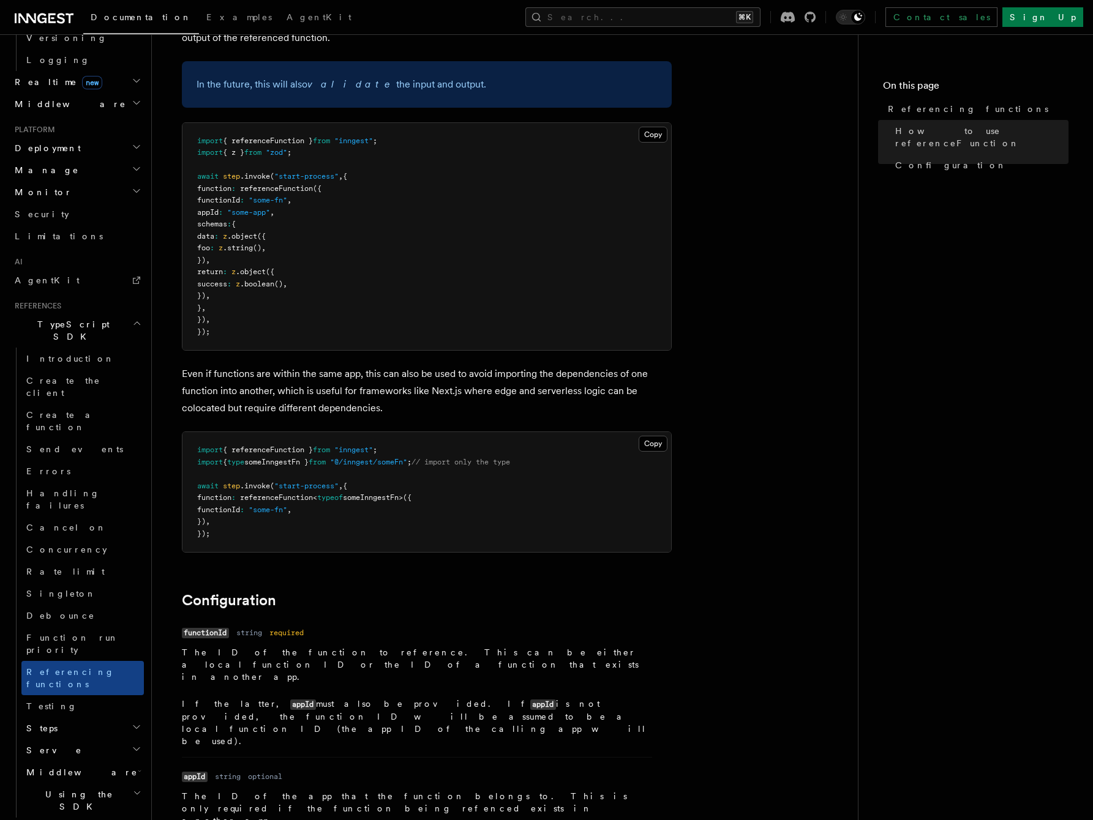
click at [138, 744] on icon "button" at bounding box center [137, 749] width 10 height 10
click at [140, 744] on icon "button" at bounding box center [137, 749] width 10 height 10
click at [135, 722] on icon "button" at bounding box center [137, 727] width 10 height 10
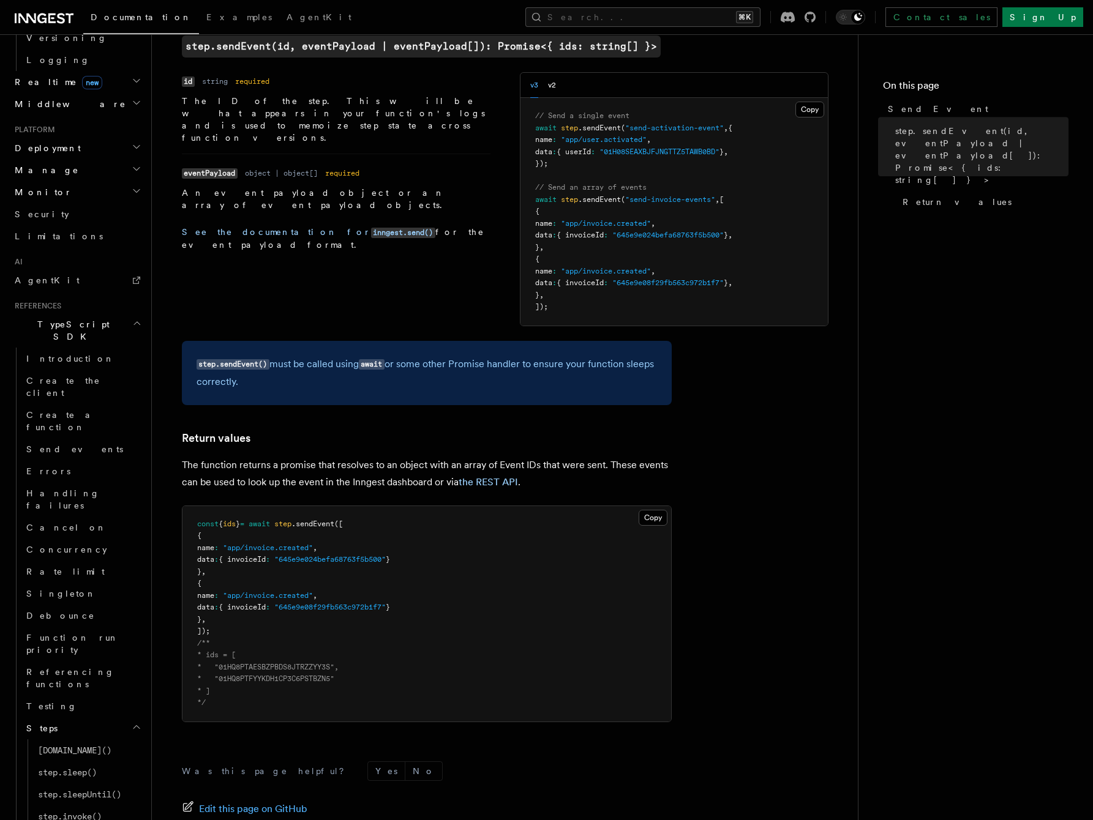
scroll to position [306, 0]
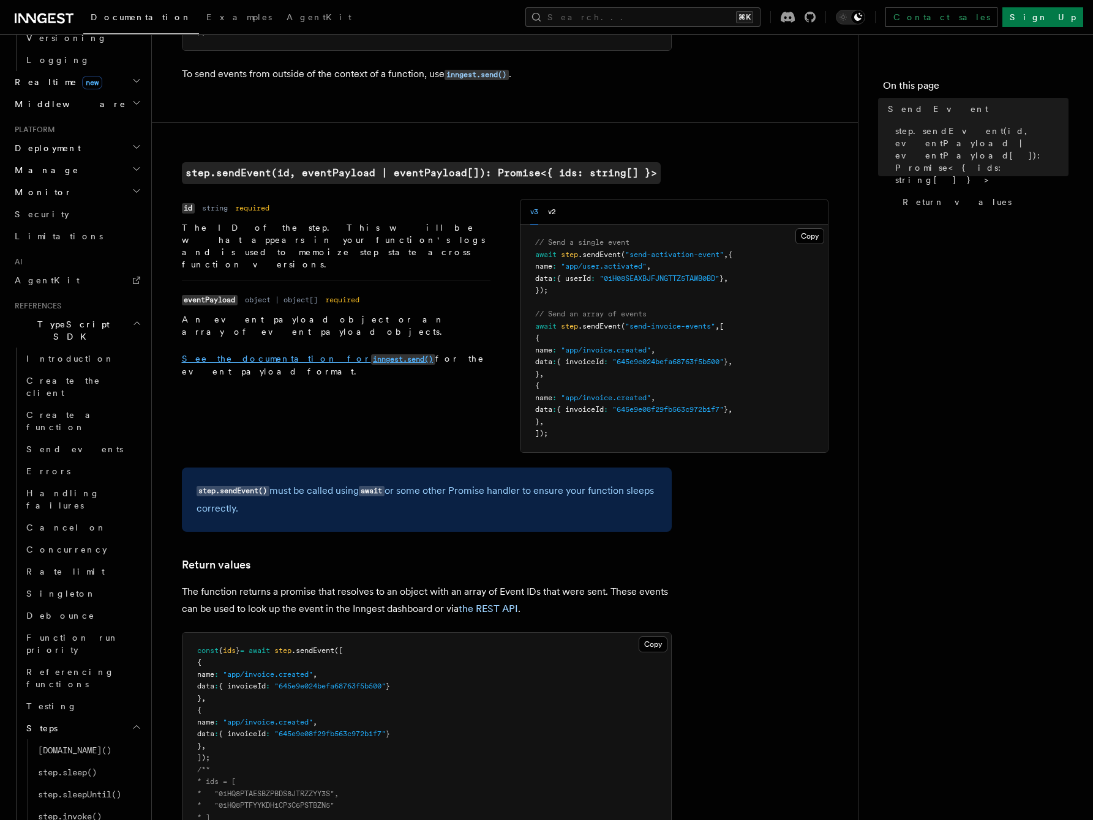
click at [371, 354] on code "inngest.send()" at bounding box center [403, 359] width 64 height 10
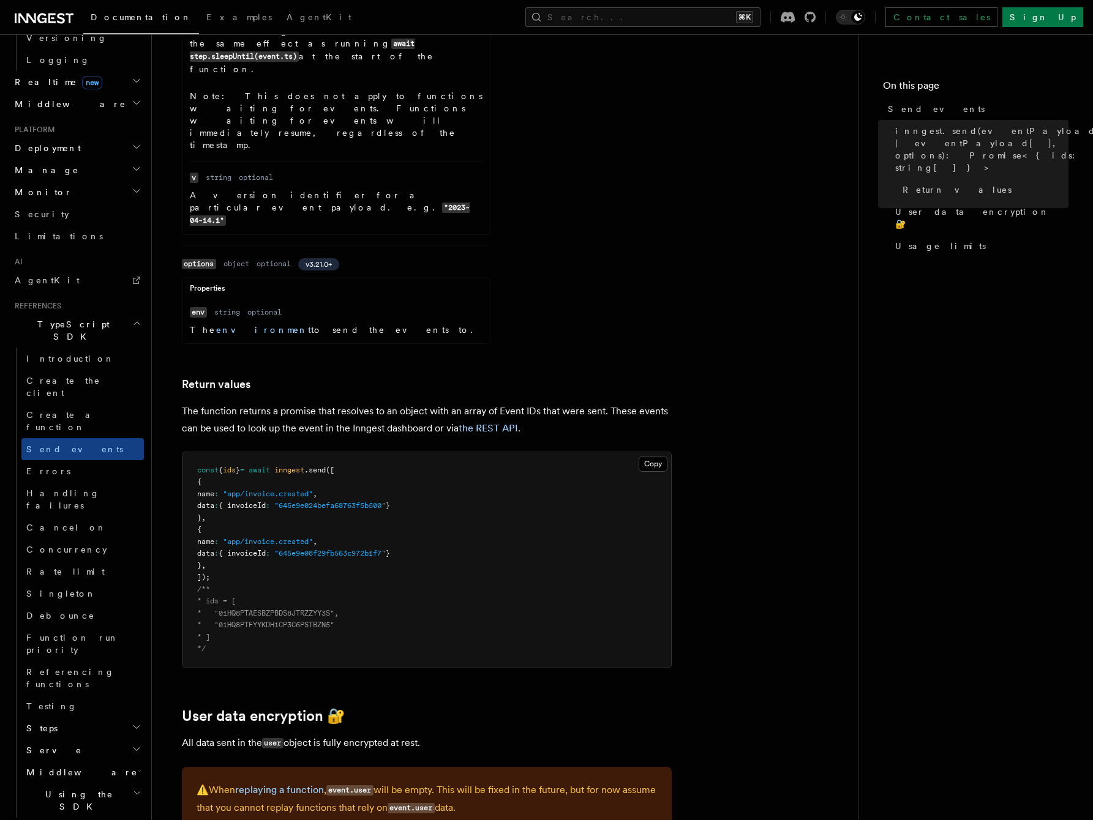
scroll to position [1226, 0]
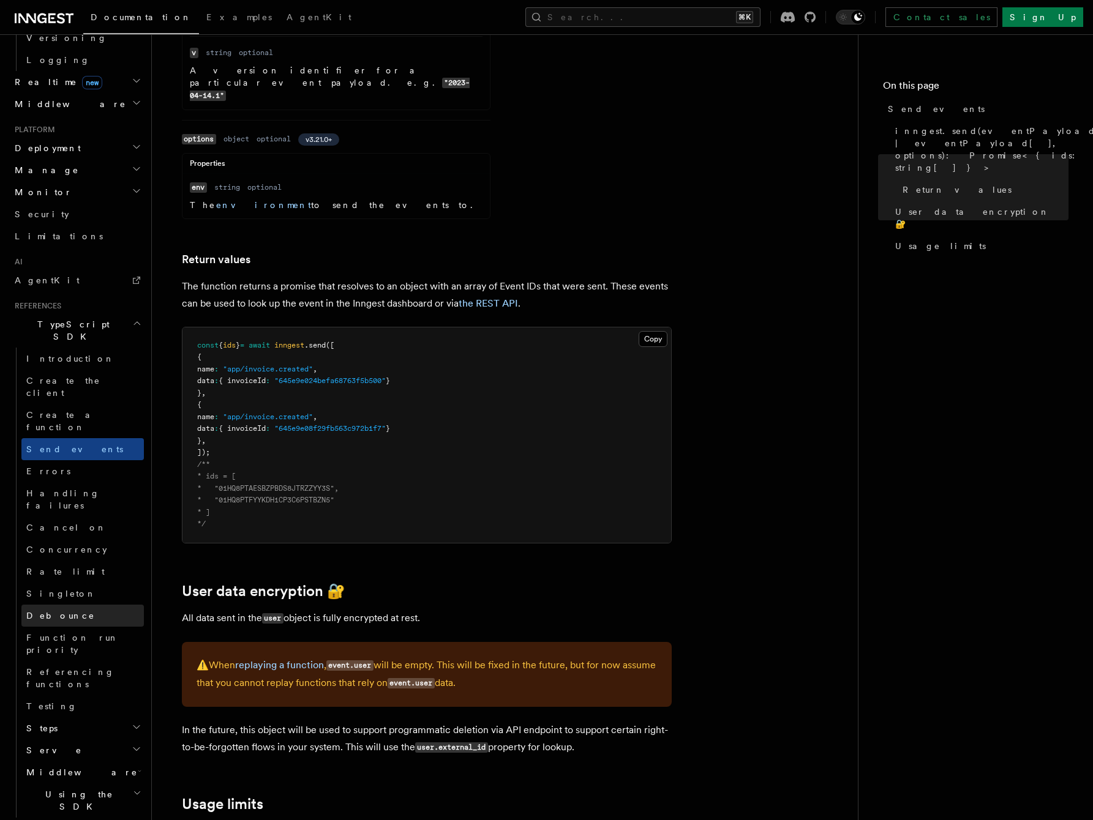
click at [50, 611] on span "Debounce" at bounding box center [60, 616] width 69 height 10
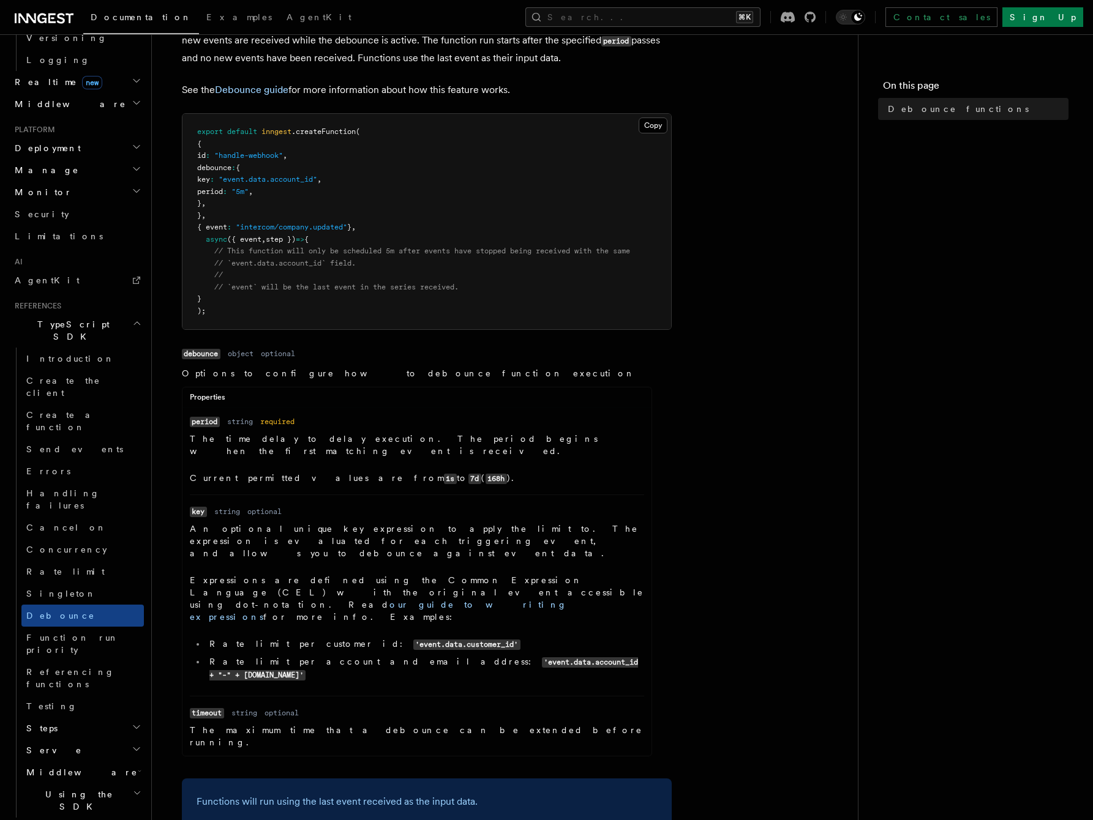
scroll to position [112, 0]
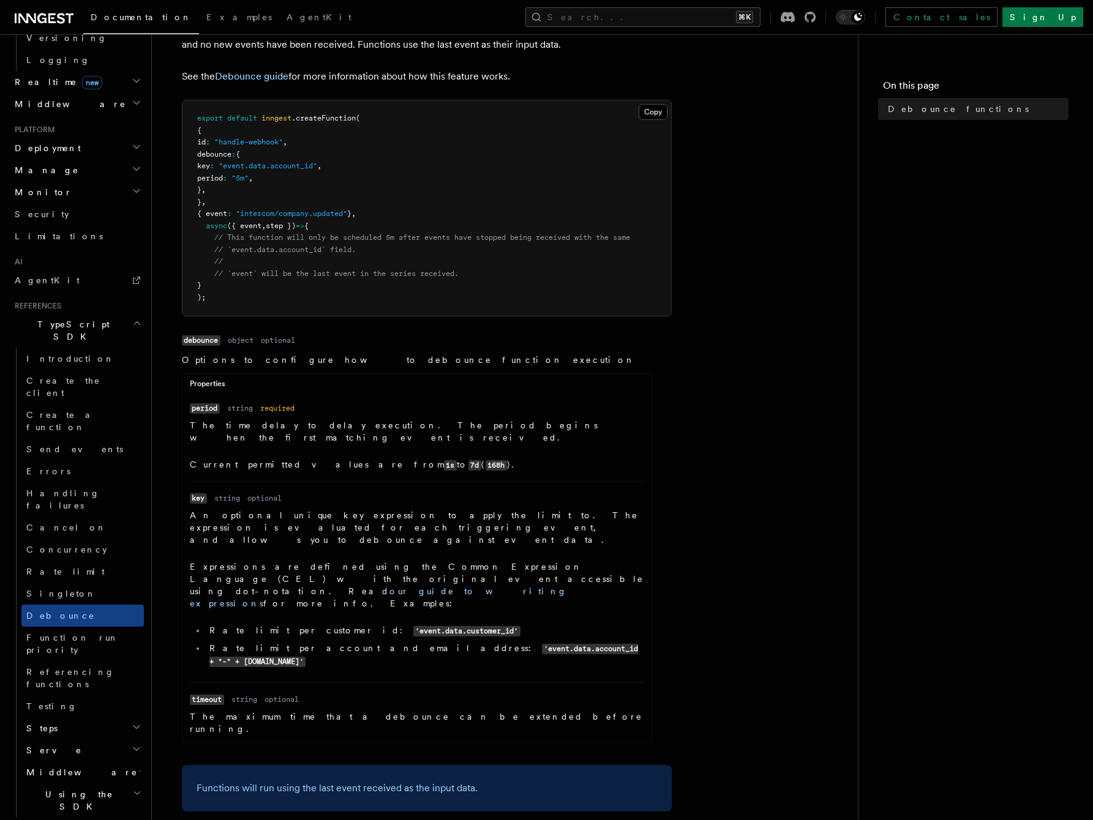
click at [73, 762] on h2 "Middleware" at bounding box center [82, 773] width 122 height 22
click at [66, 790] on span "Lifecycle" at bounding box center [71, 795] width 67 height 10
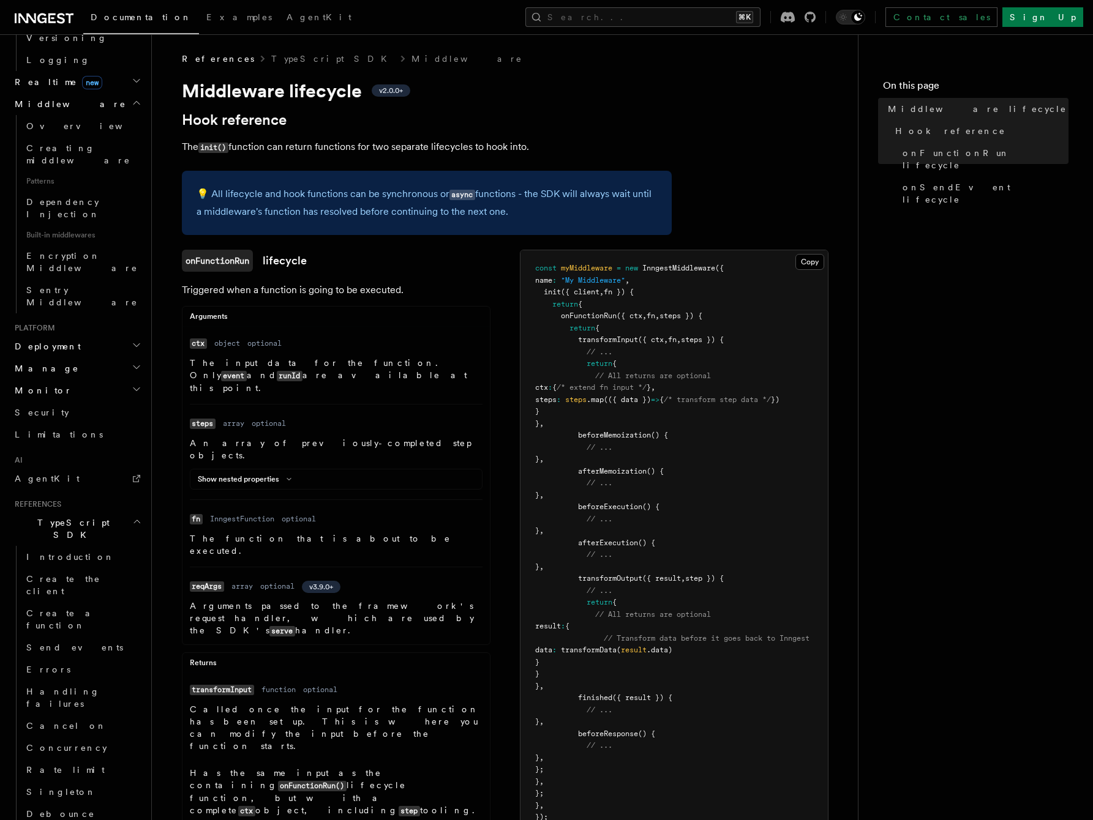
scroll to position [2, 0]
click at [289, 475] on icon at bounding box center [289, 478] width 15 height 7
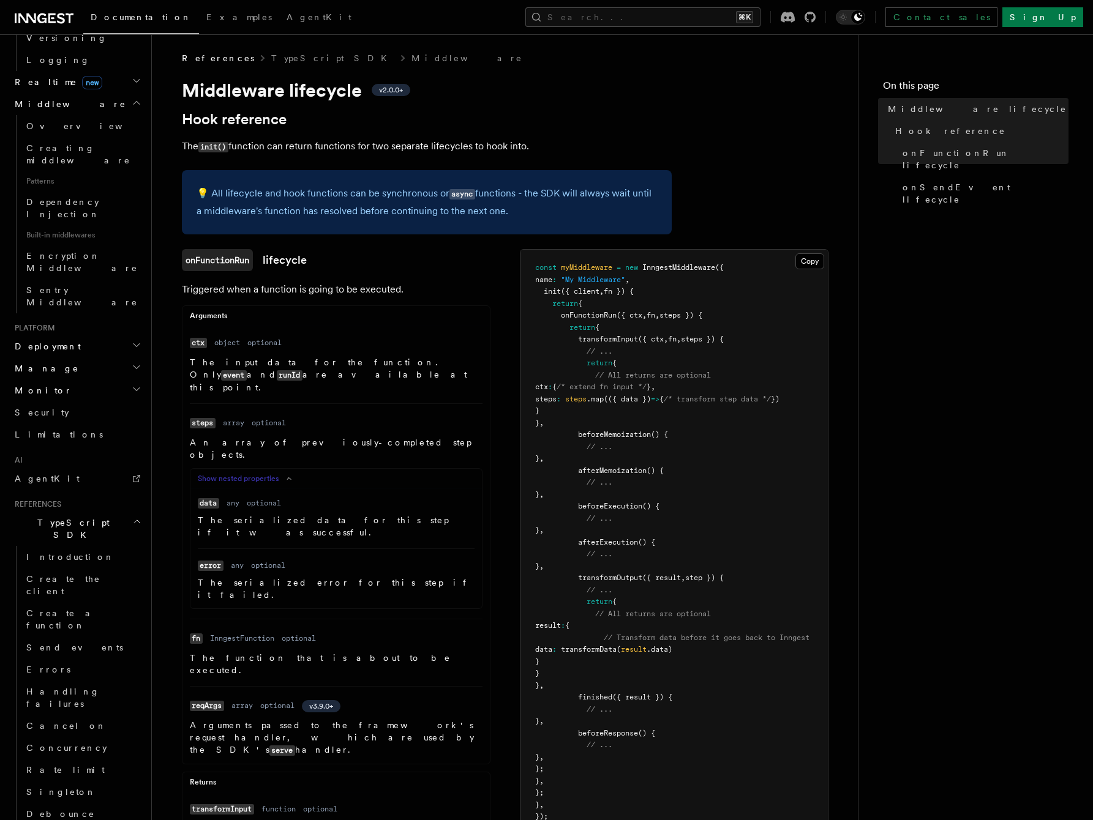
click at [289, 475] on icon at bounding box center [289, 478] width 15 height 7
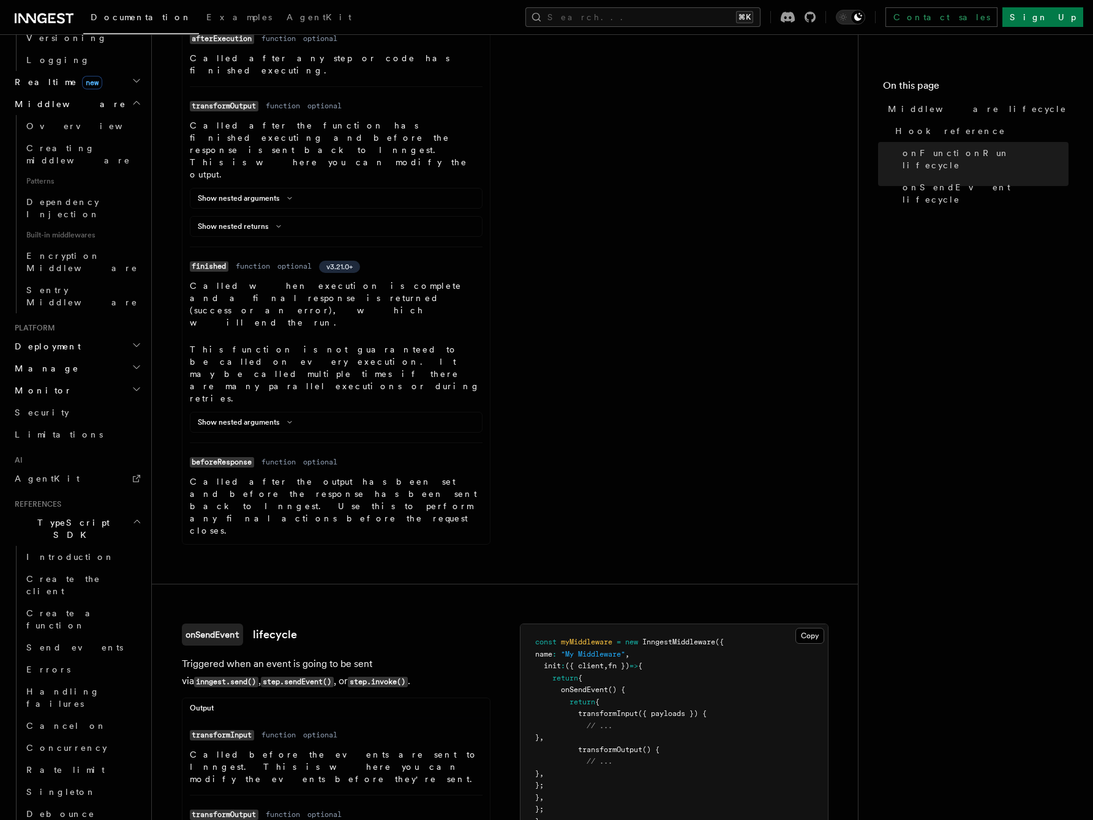
scroll to position [1070, 0]
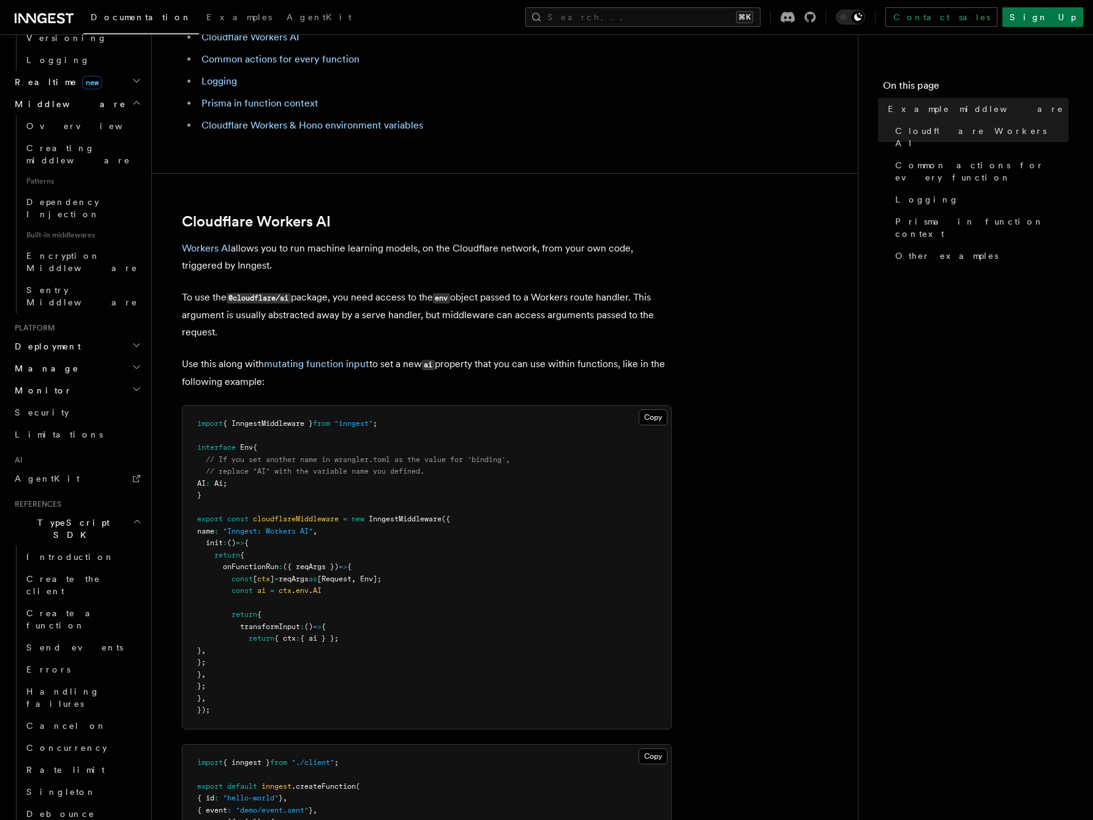
scroll to position [115, 0]
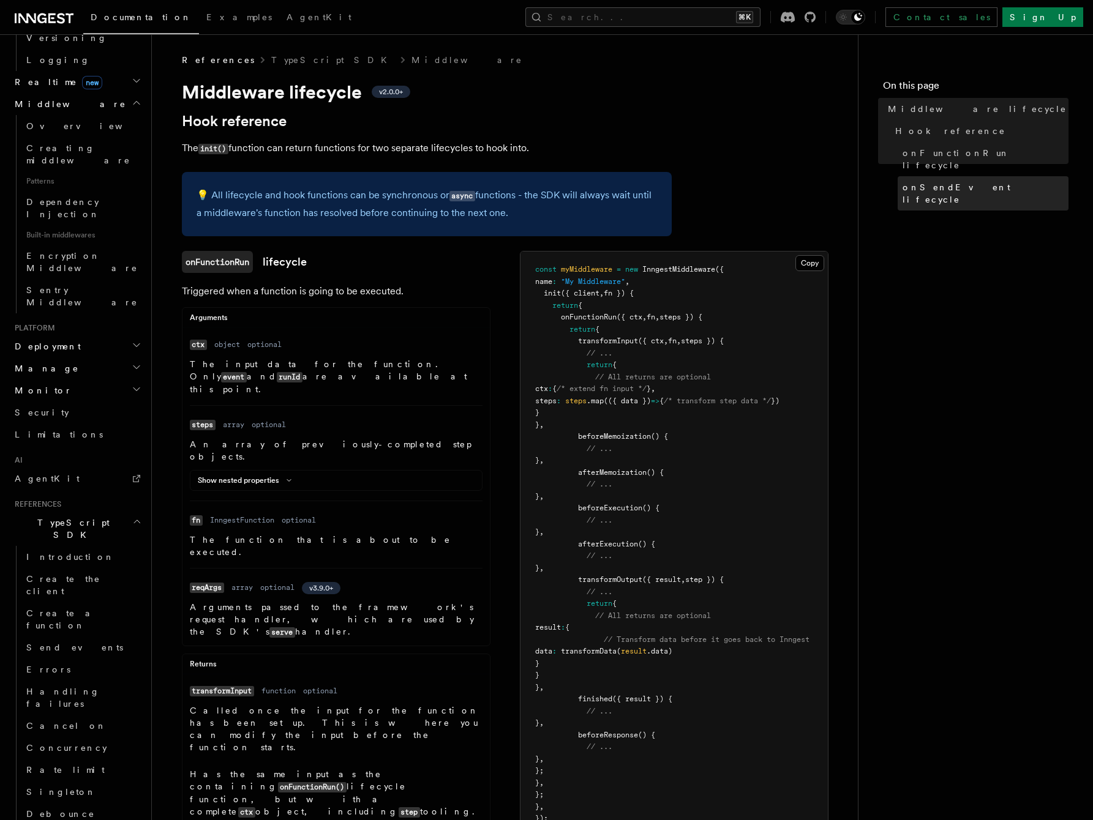
click at [921, 181] on span "onSendEvent lifecycle" at bounding box center [985, 193] width 166 height 24
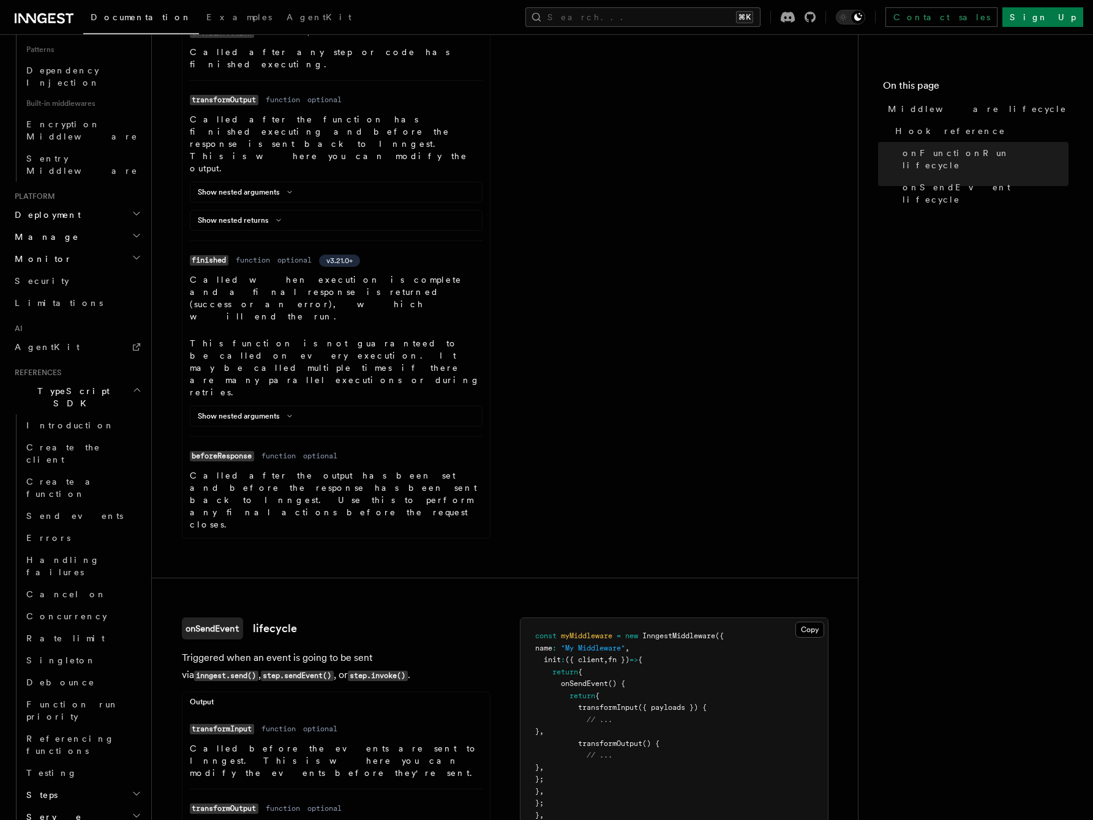
scroll to position [796, 0]
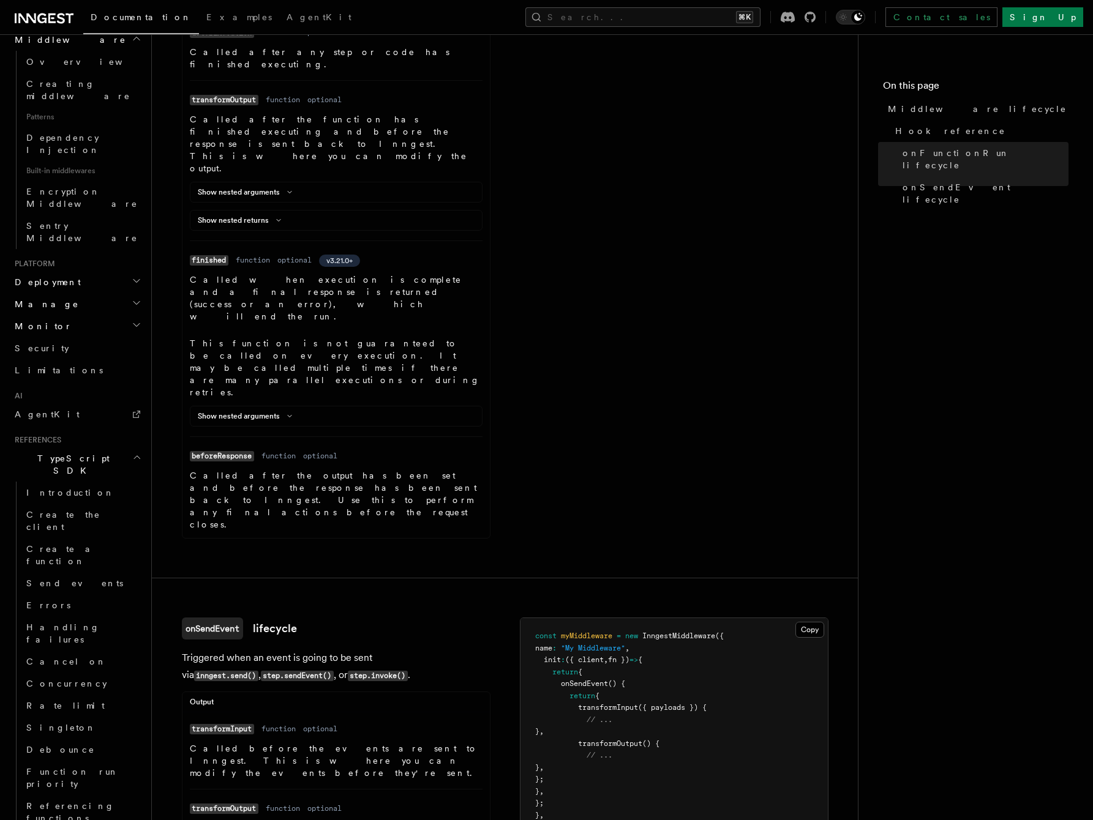
scroll to position [0, 0]
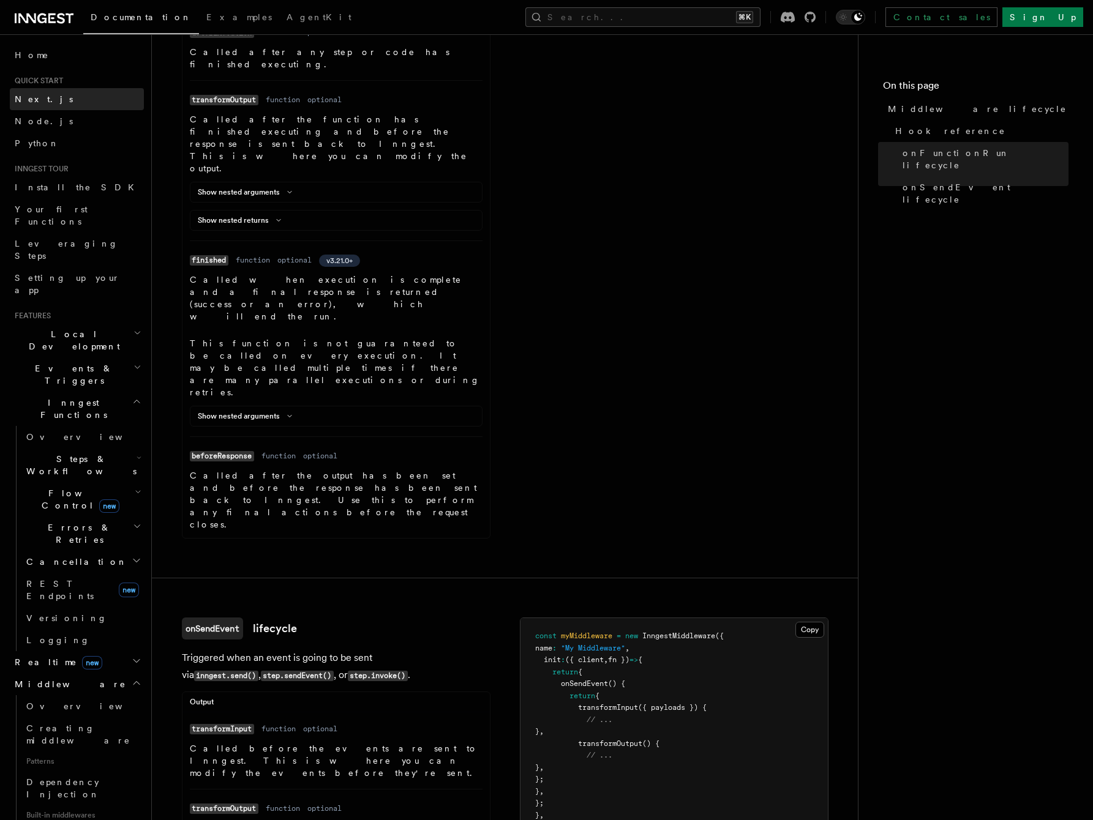
click at [36, 97] on span "Next.js" at bounding box center [44, 99] width 58 height 10
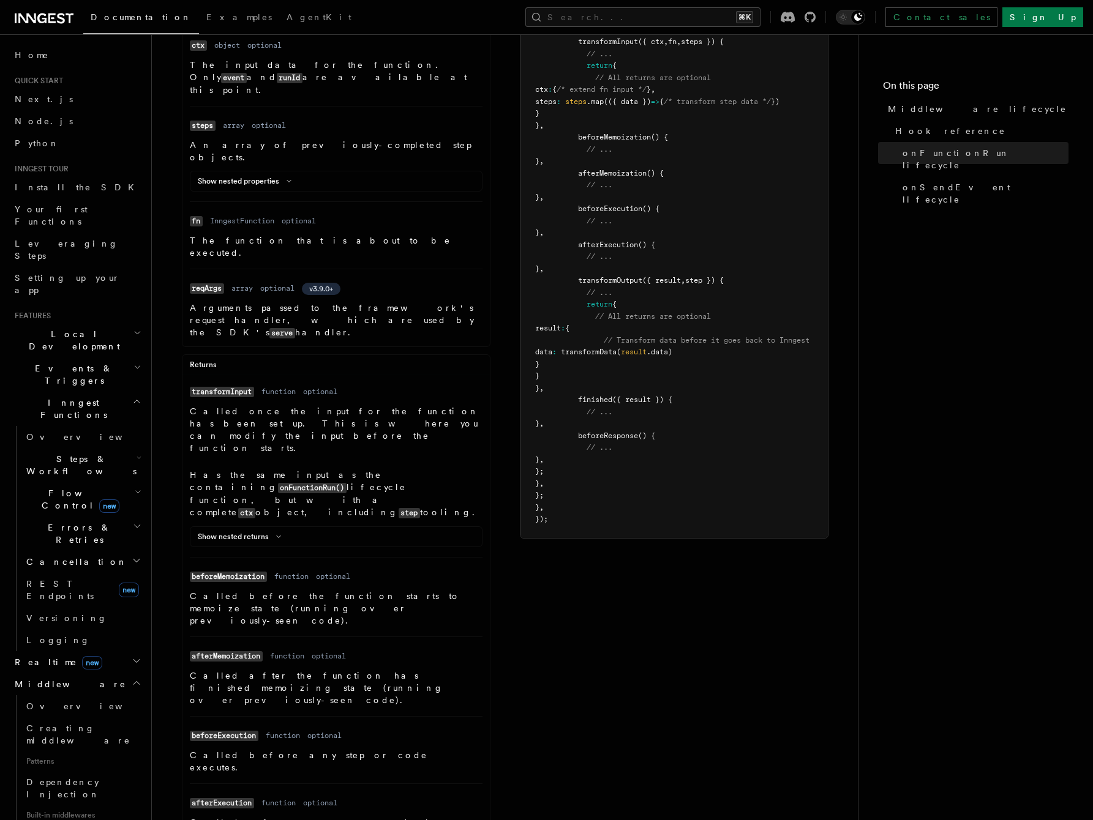
scroll to position [295, 0]
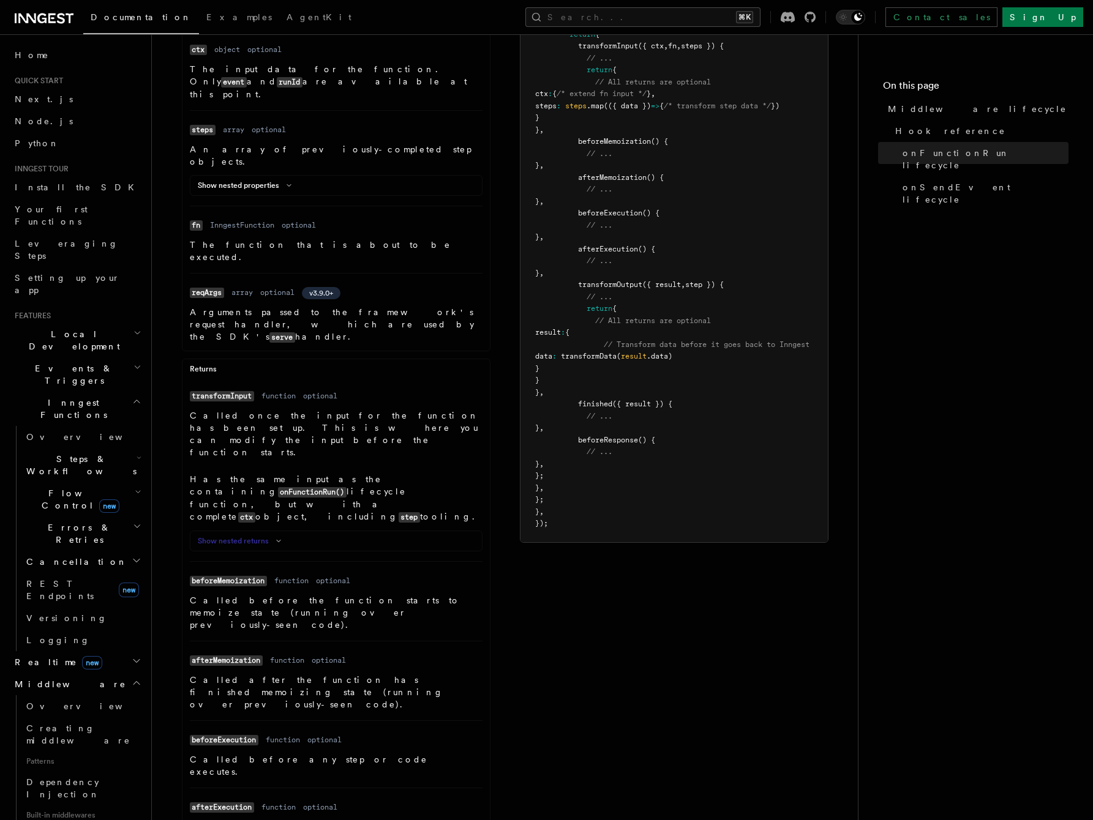
click at [276, 538] on icon at bounding box center [278, 541] width 15 height 7
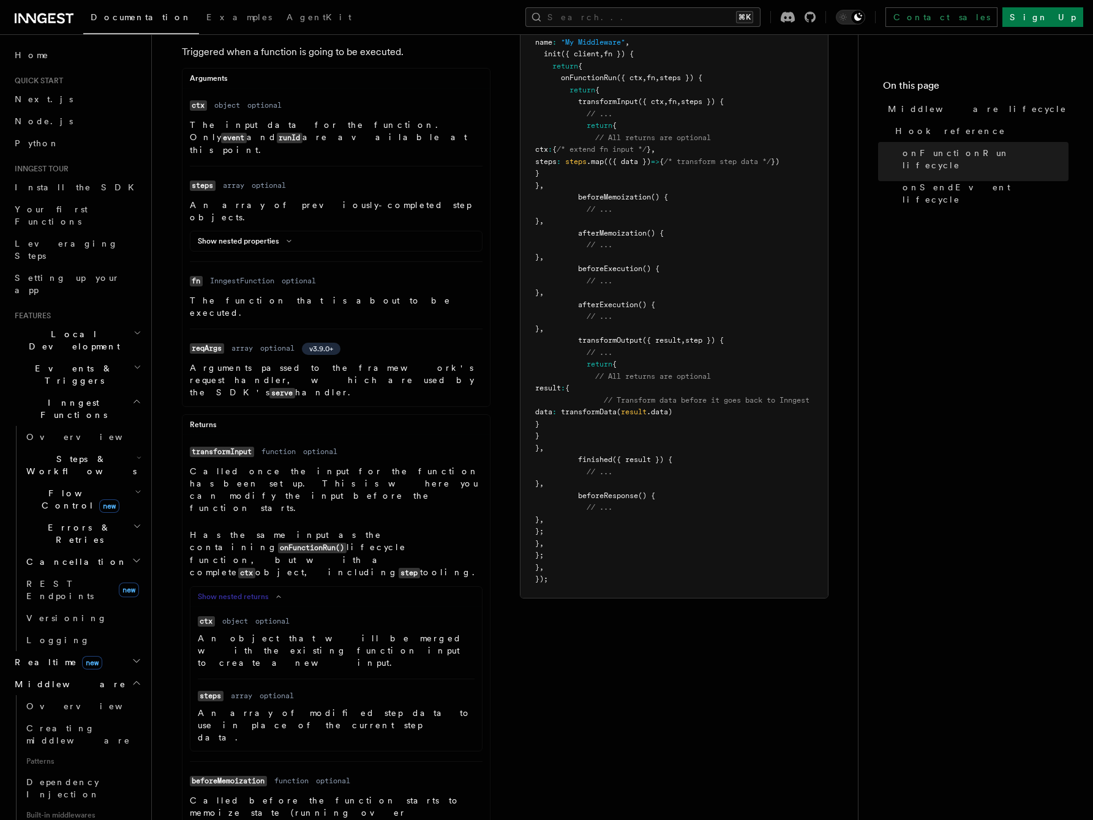
scroll to position [128, 0]
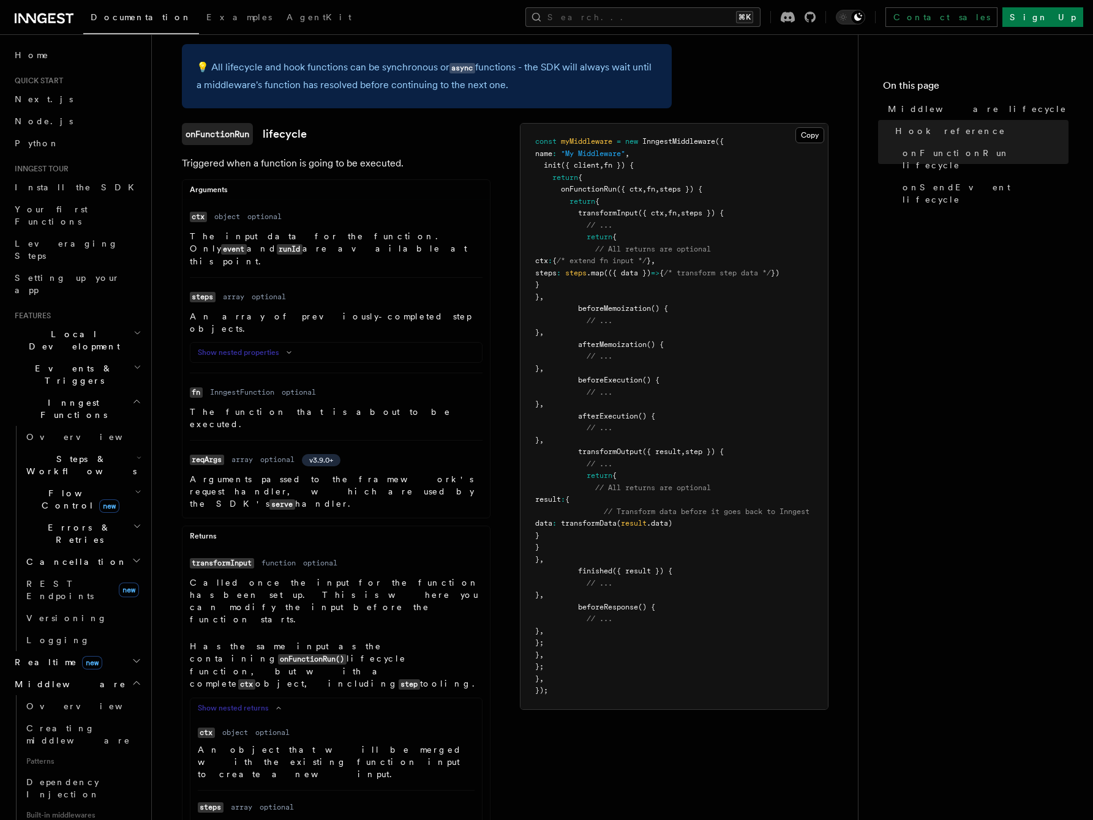
click at [285, 349] on icon at bounding box center [289, 352] width 15 height 7
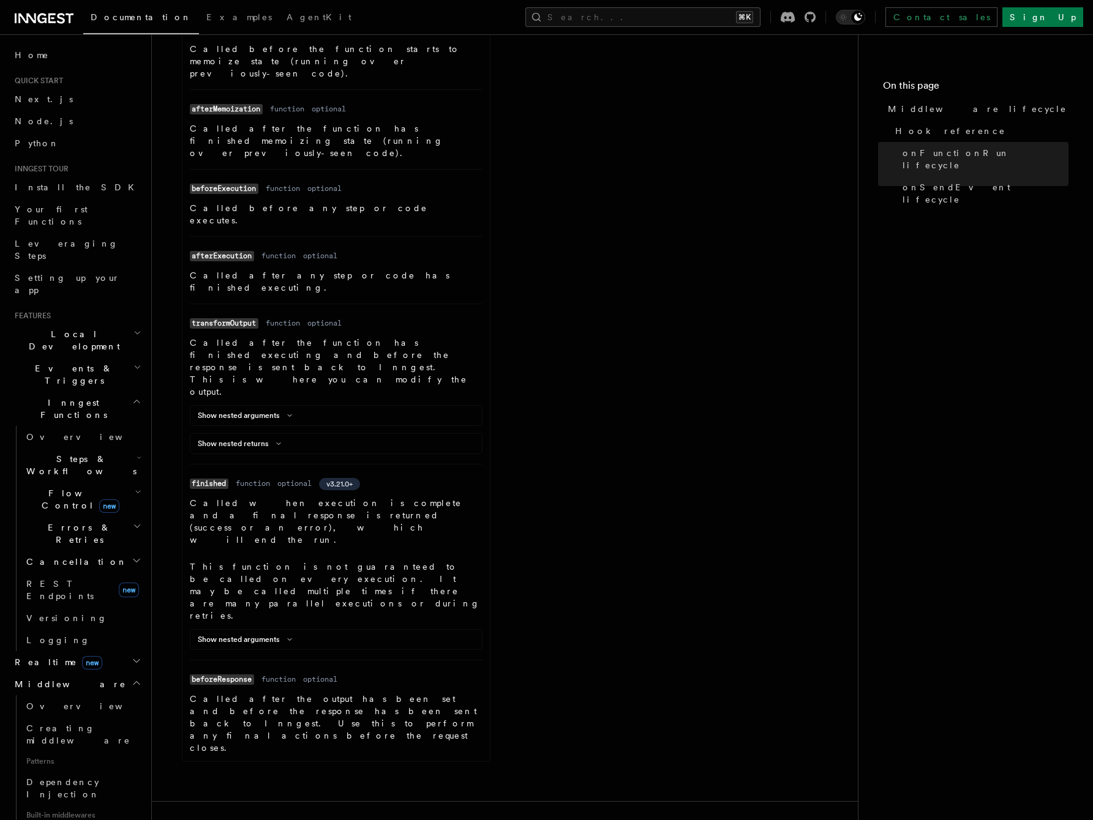
scroll to position [1114, 0]
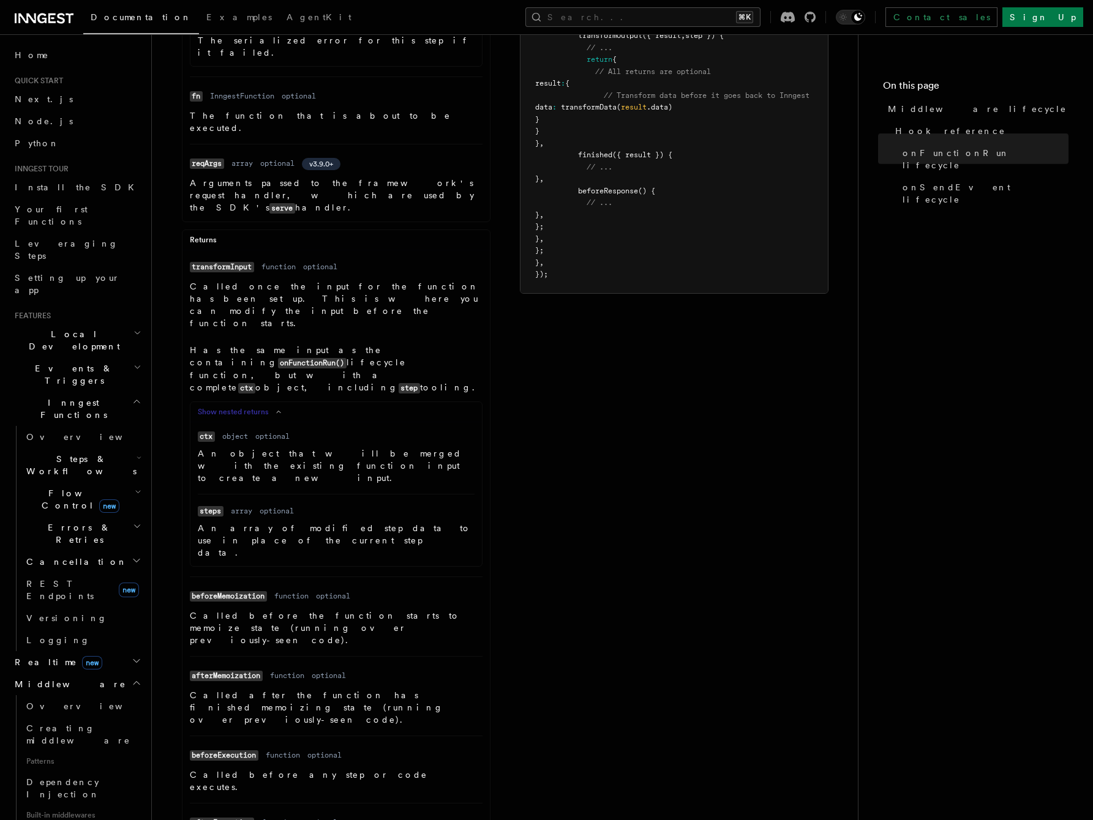
scroll to position [662, 0]
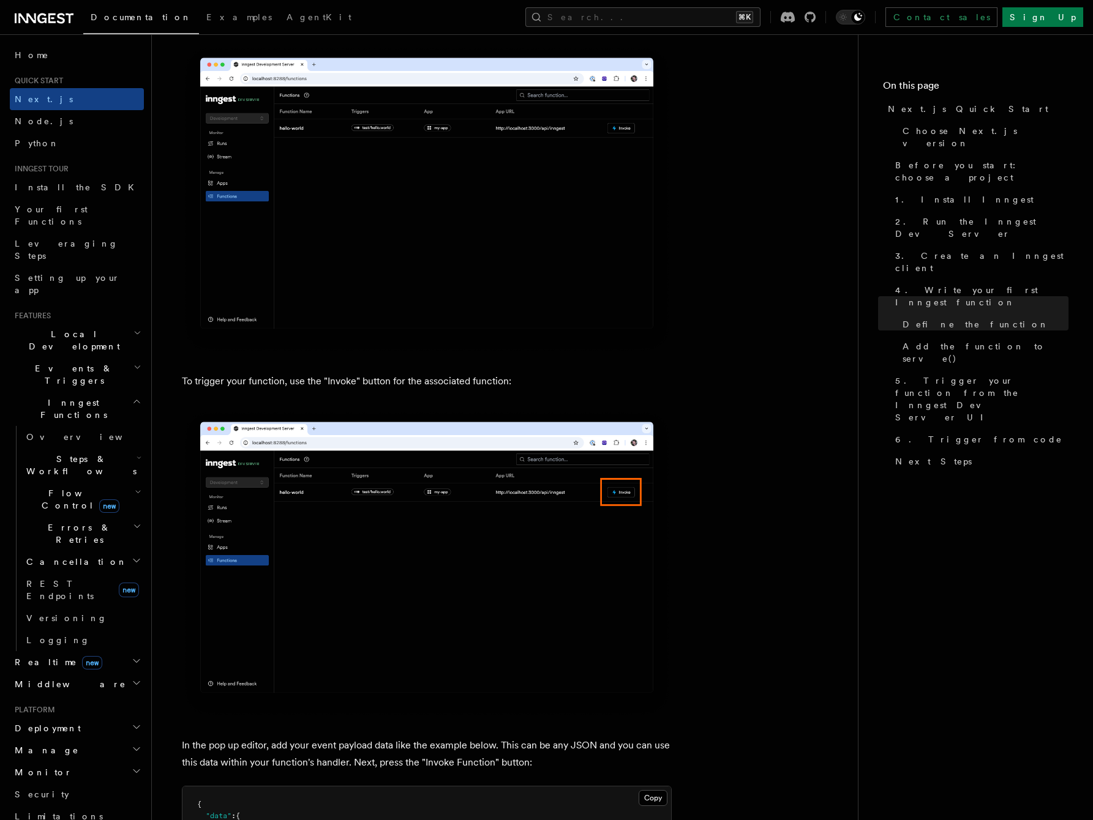
scroll to position [2991, 0]
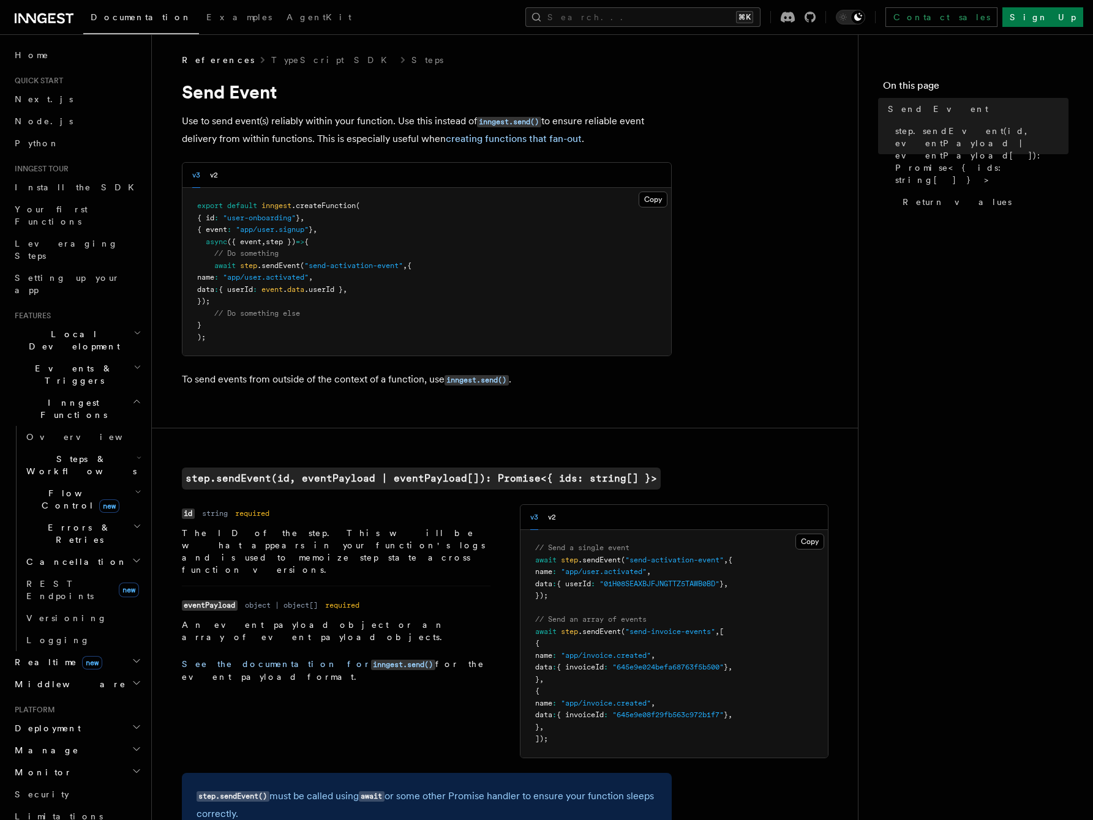
click at [282, 652] on div "Name id Type string Required required Description The ID of the step. This will…" at bounding box center [505, 631] width 647 height 254
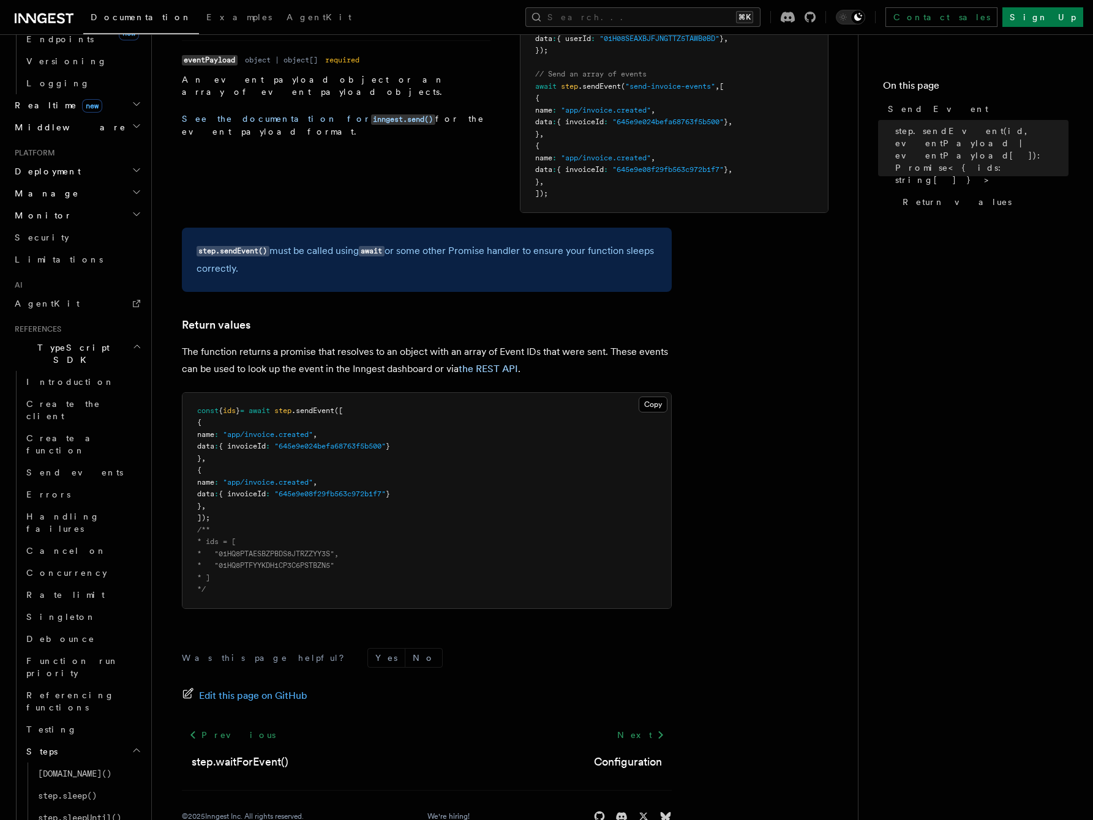
scroll to position [713, 0]
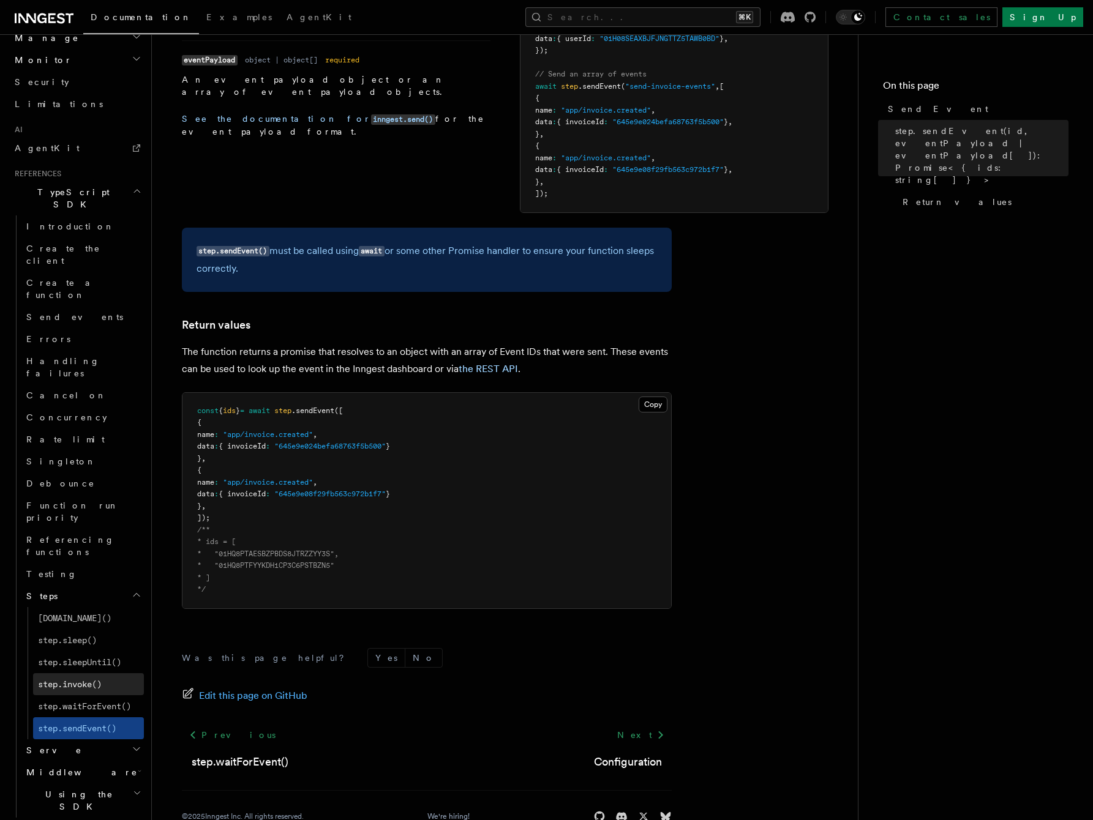
click at [79, 680] on span "step.invoke()" at bounding box center [70, 685] width 64 height 10
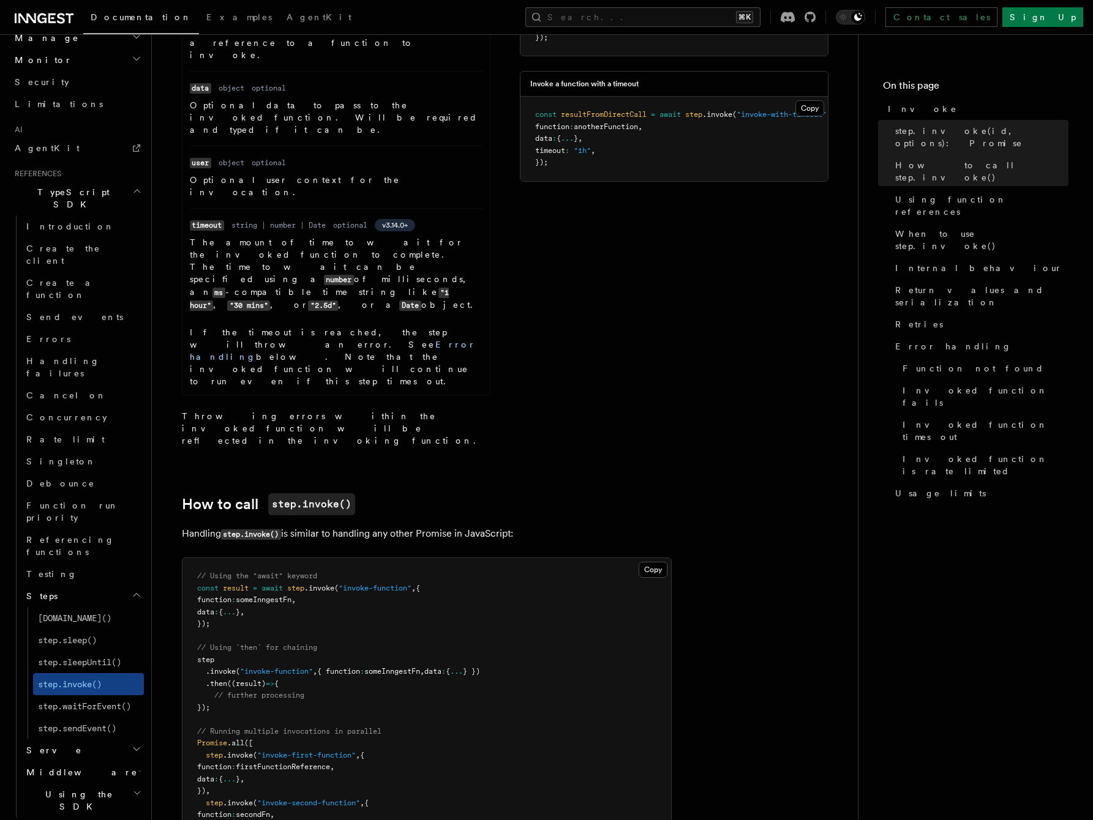
scroll to position [703, 0]
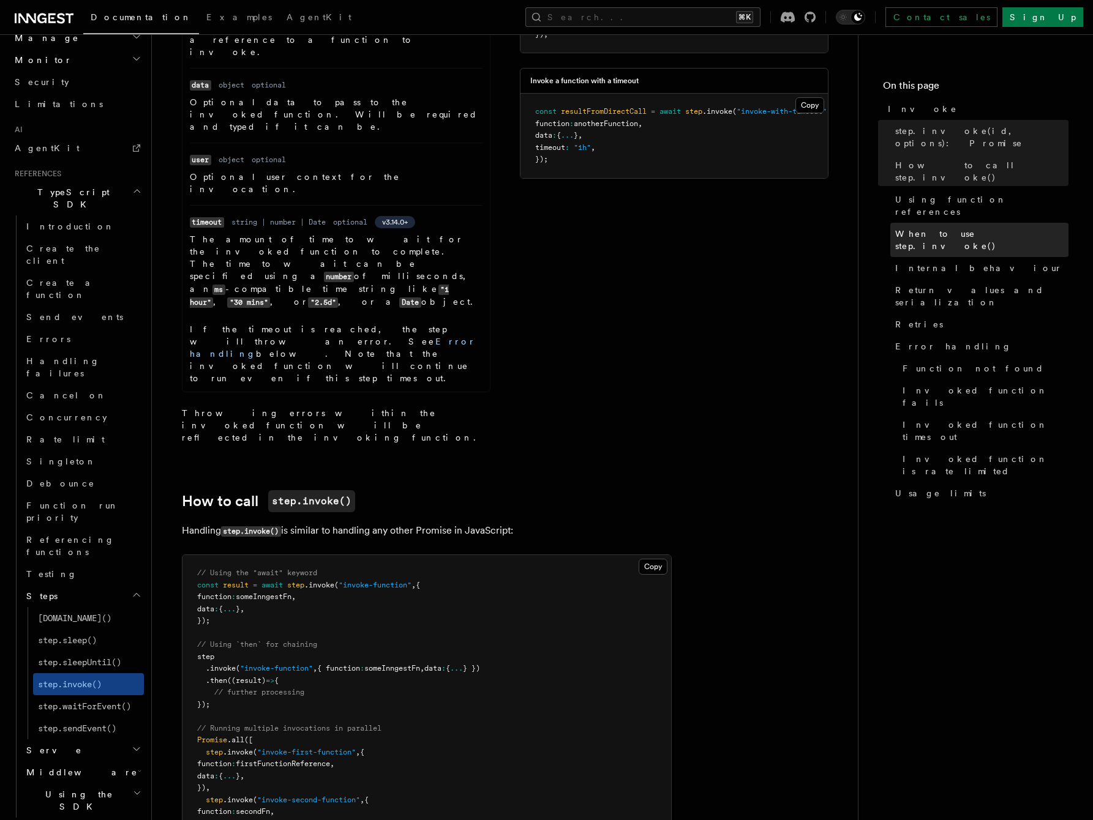
click at [939, 228] on span "When to use step.invoke()" at bounding box center [981, 240] width 173 height 24
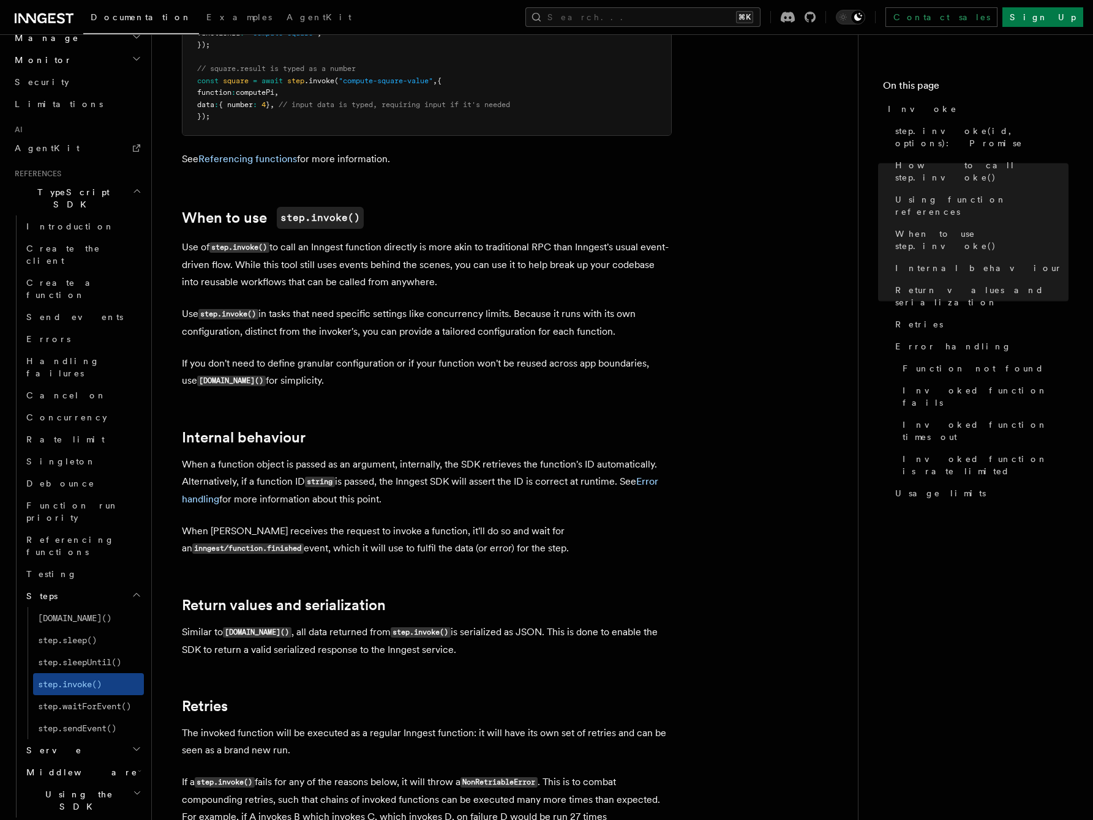
scroll to position [1803, 0]
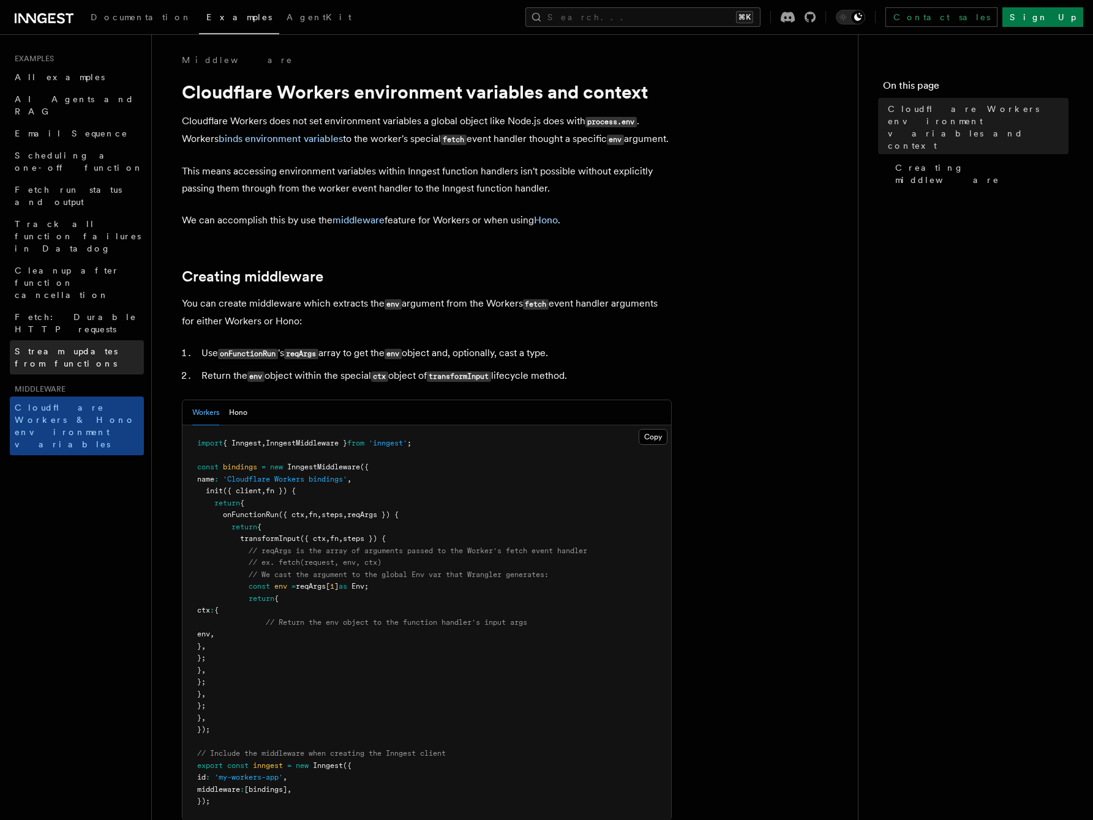
click at [105, 347] on span "Stream updates from functions" at bounding box center [66, 358] width 103 height 22
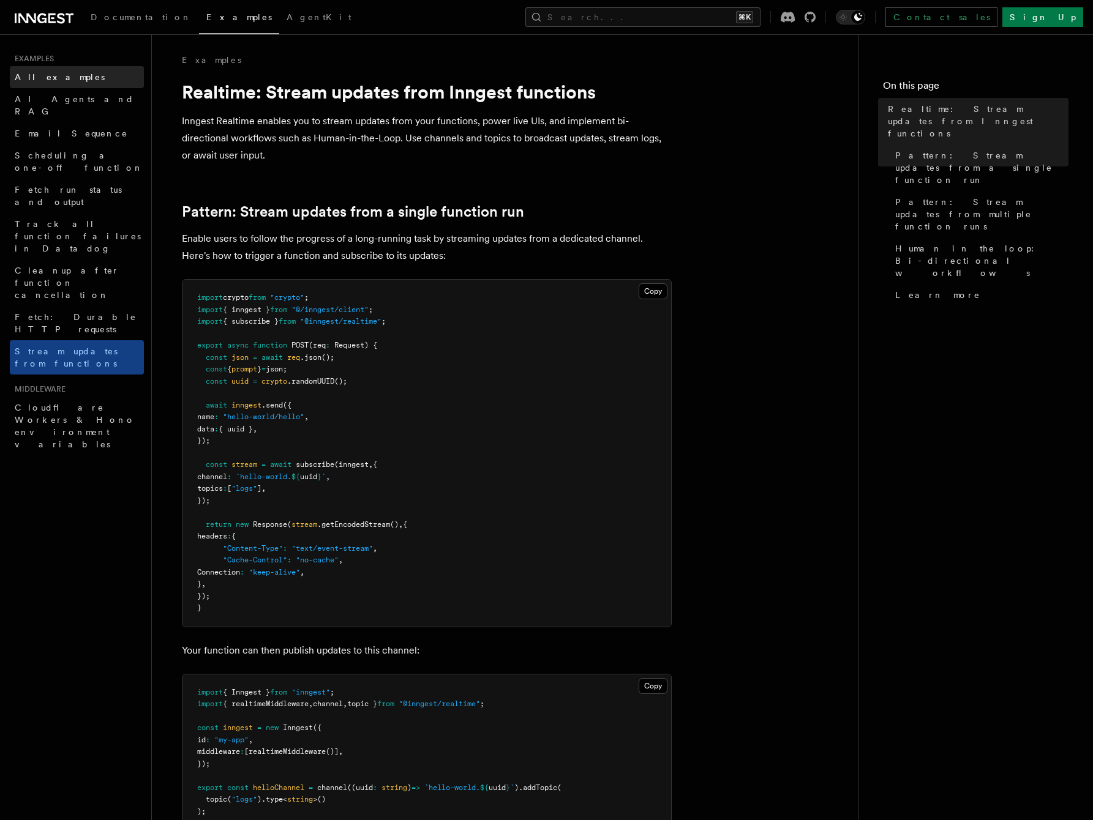
click at [32, 80] on span "All examples" at bounding box center [60, 77] width 90 height 10
